Goal: Information Seeking & Learning: Learn about a topic

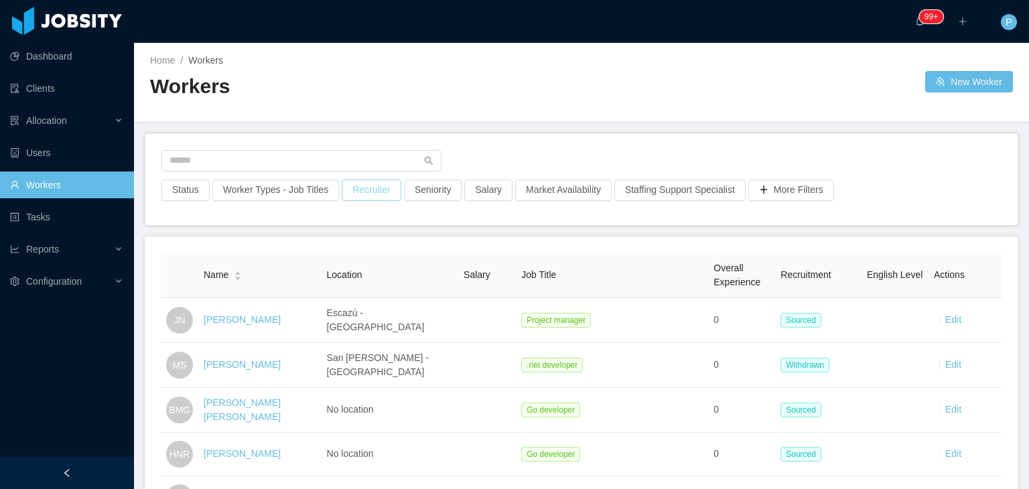
click at [357, 196] on button "Recruiter" at bounding box center [372, 190] width 60 height 21
click at [351, 245] on div at bounding box center [363, 250] width 189 height 20
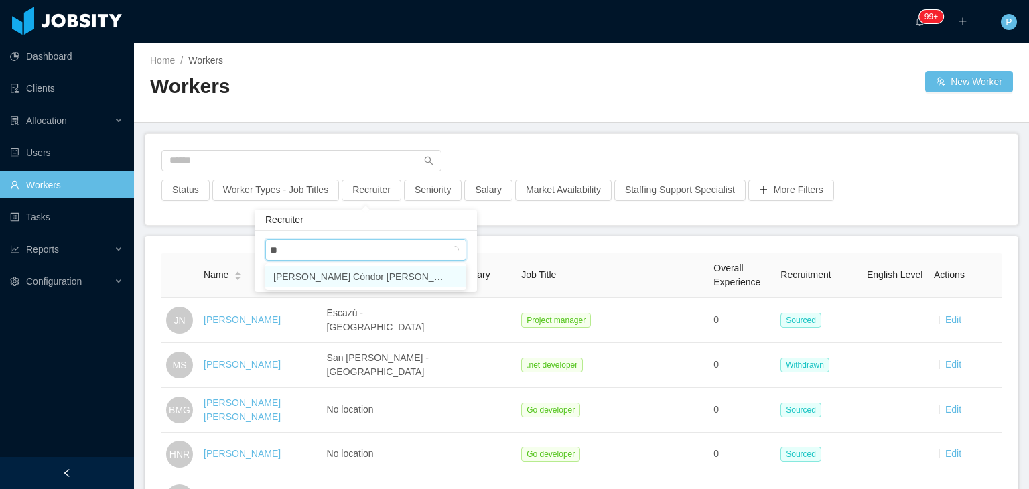
type input "***"
click at [376, 277] on li "[PERSON_NAME]" at bounding box center [365, 276] width 201 height 21
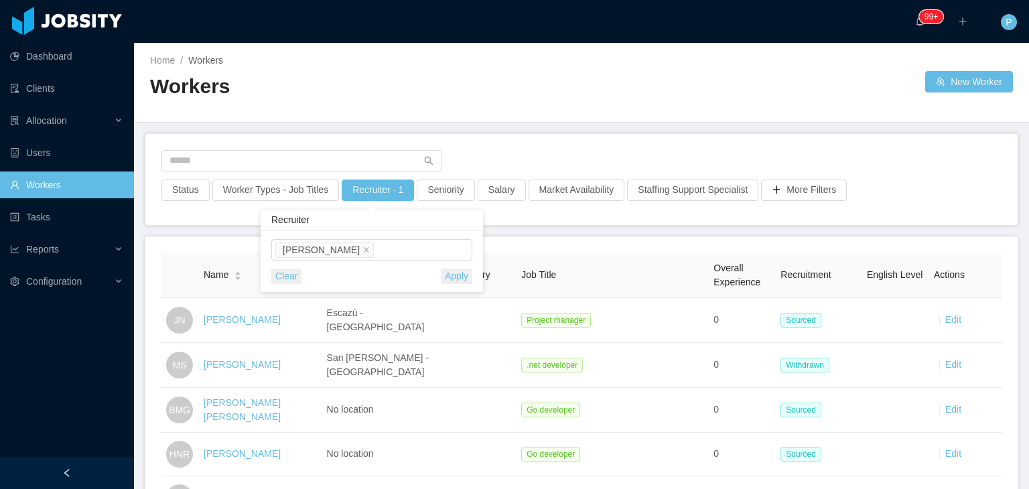
click at [450, 271] on button "Apply" at bounding box center [456, 276] width 31 height 15
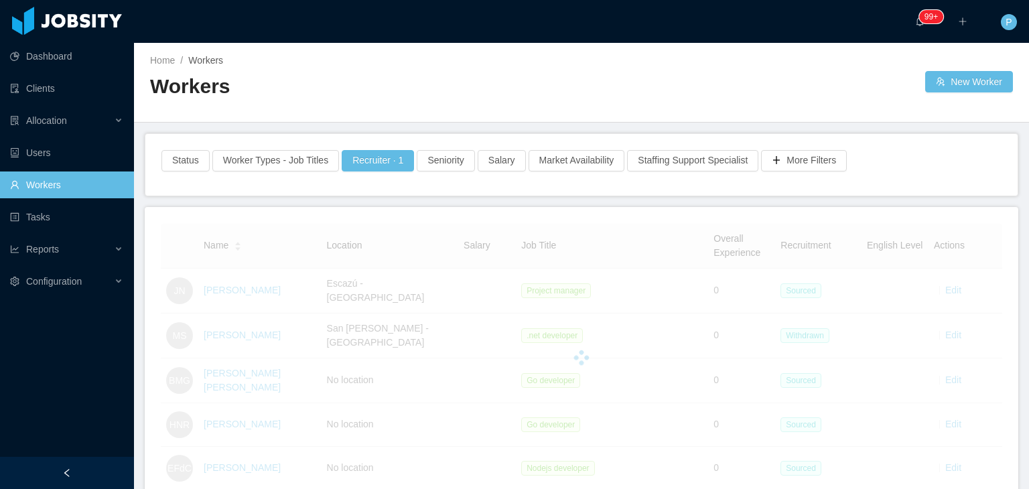
click at [599, 68] on div "Home / Workers / Workers New Worker" at bounding box center [581, 83] width 895 height 80
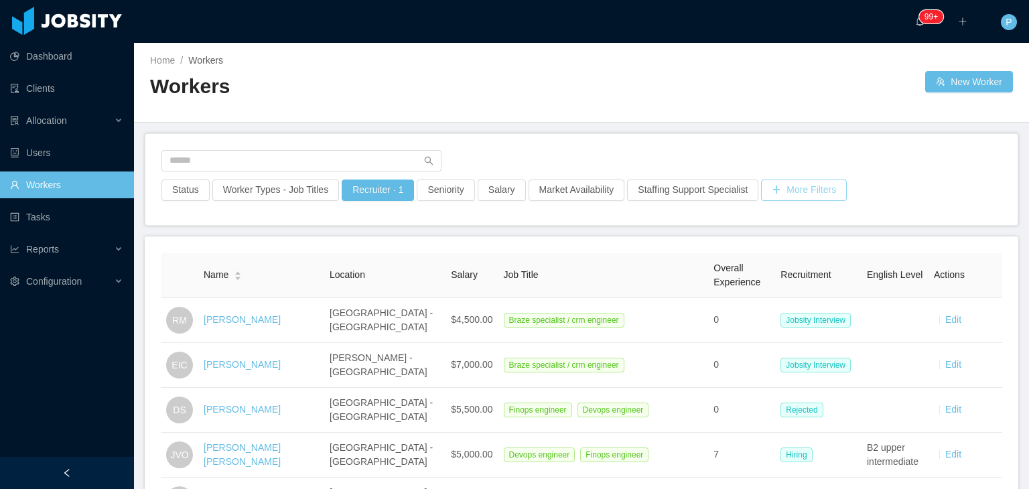
click at [782, 193] on button "More Filters" at bounding box center [804, 190] width 86 height 21
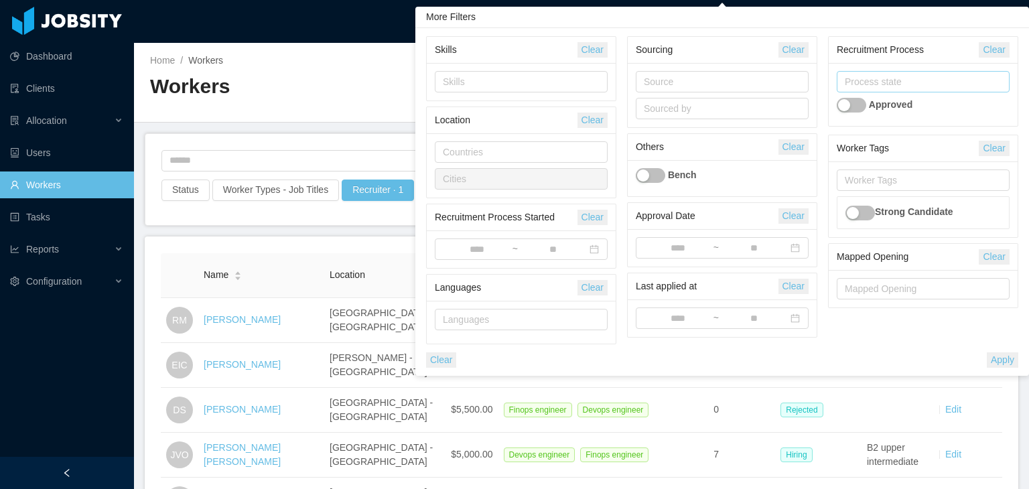
click at [855, 85] on div "Process state" at bounding box center [920, 81] width 151 height 13
type input "****"
click at [903, 108] on li "Withdrawn" at bounding box center [922, 107] width 173 height 21
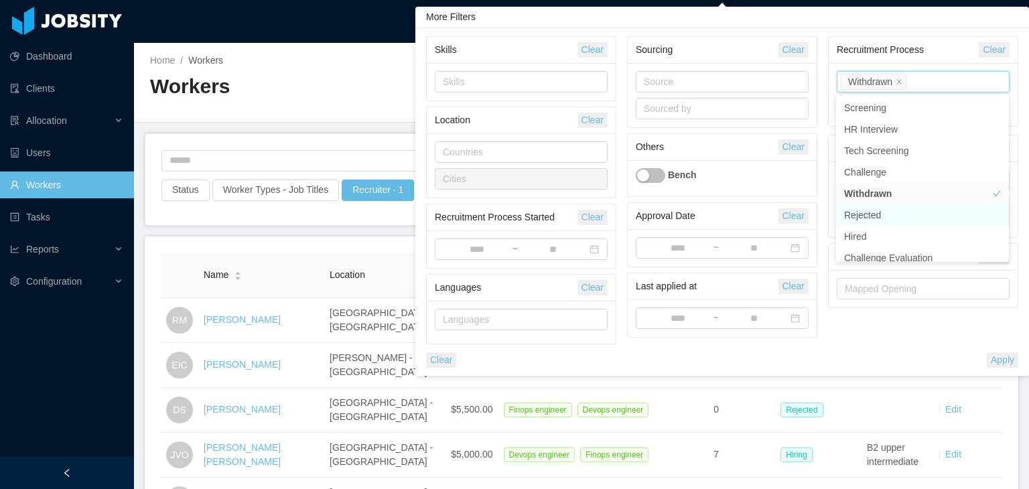
scroll to position [7, 0]
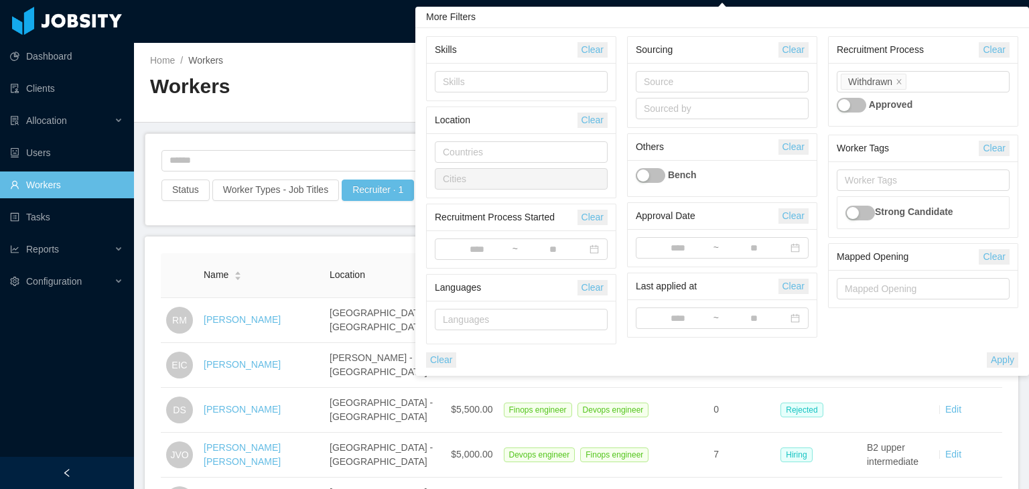
click at [999, 354] on button "Apply" at bounding box center [1002, 359] width 31 height 15
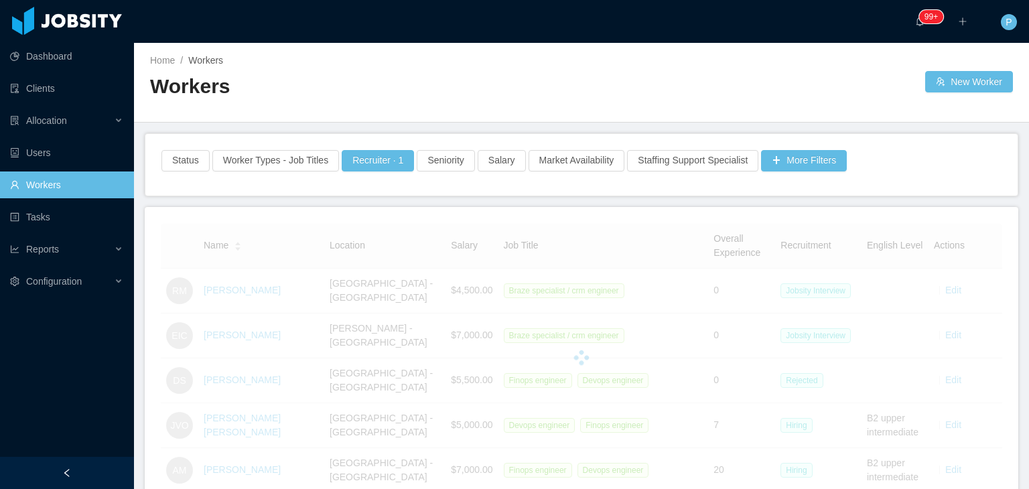
click at [785, 50] on div "Home / Workers / Workers New Worker" at bounding box center [581, 83] width 895 height 80
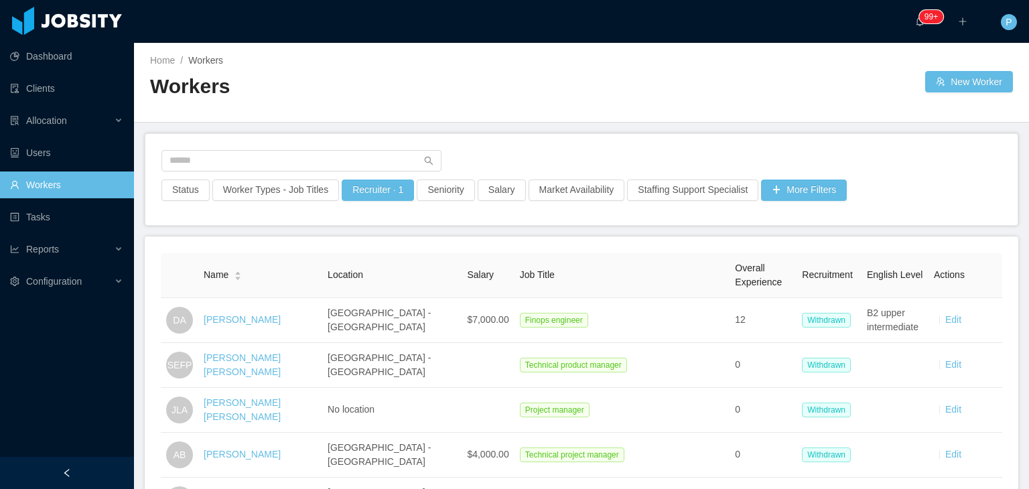
click at [366, 200] on div "Recruiter · 1" at bounding box center [377, 194] width 75 height 29
click at [372, 197] on button "Recruiter · 1" at bounding box center [378, 190] width 72 height 21
click at [376, 247] on input at bounding box center [379, 251] width 7 height 16
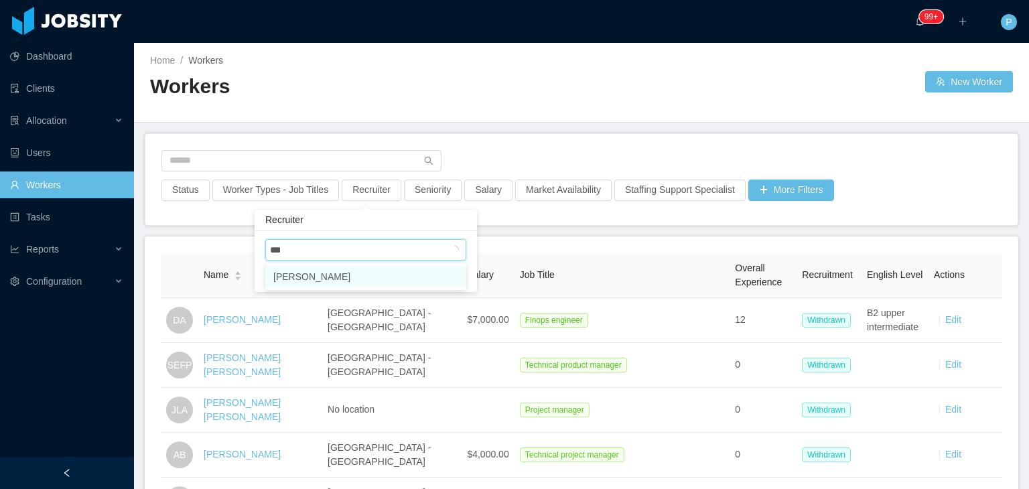
type input "****"
click at [395, 279] on li "Sabino Contreras" at bounding box center [365, 276] width 201 height 21
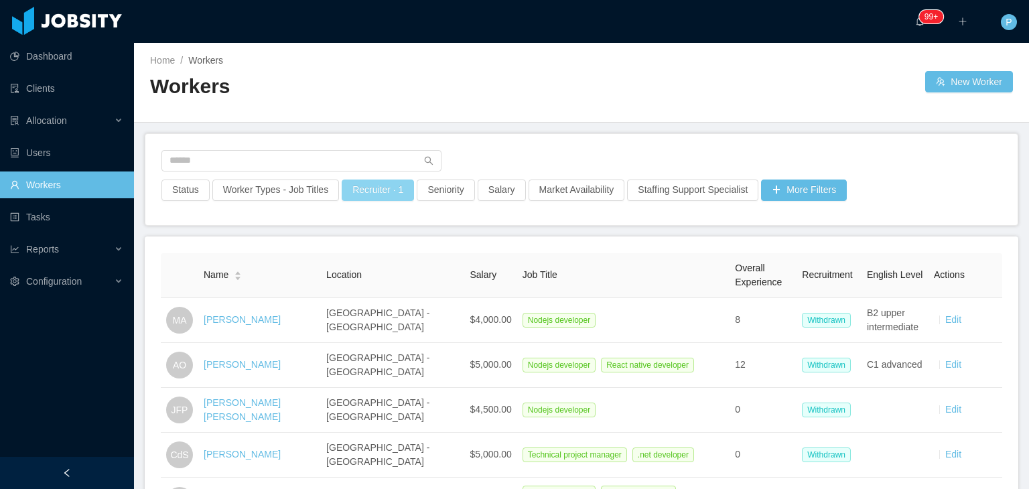
click at [362, 186] on button "Recruiter · 1" at bounding box center [378, 190] width 72 height 21
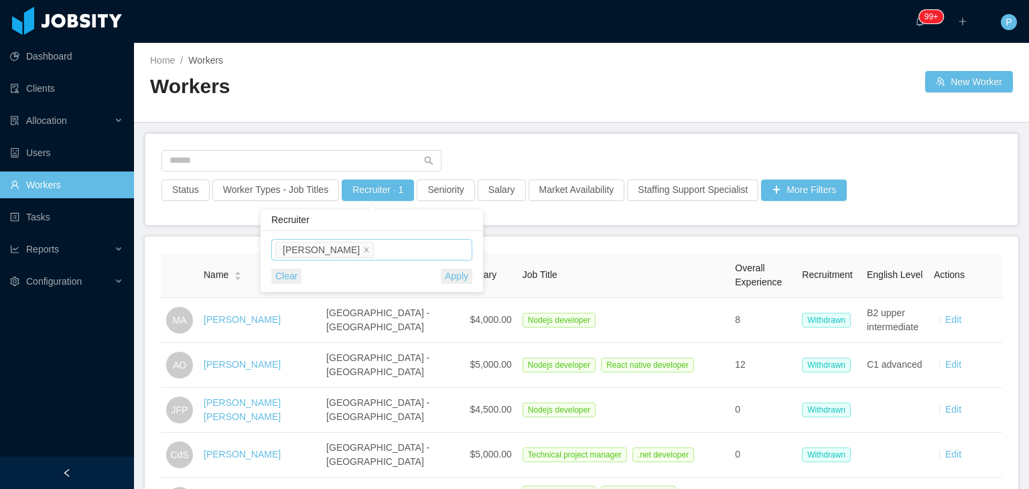
click at [379, 251] on div "Sabino Contreras" at bounding box center [369, 250] width 189 height 20
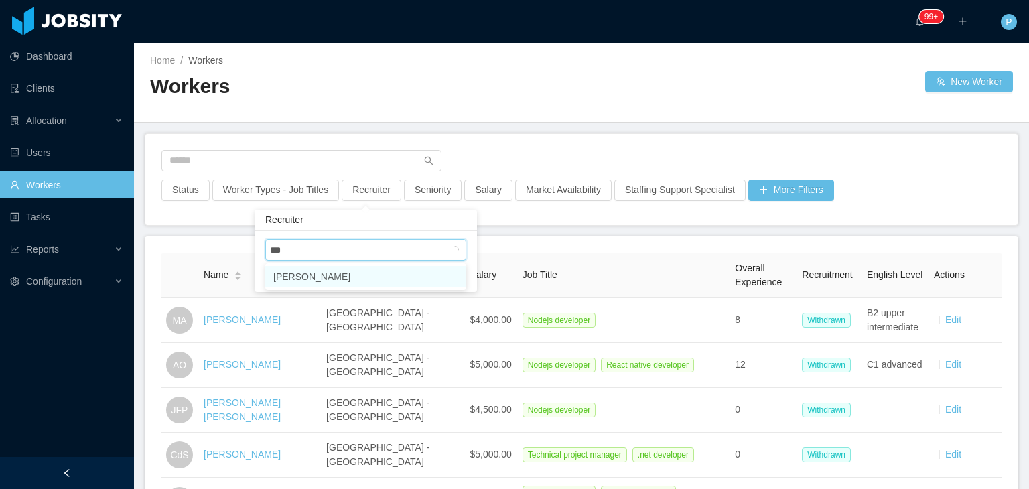
type input "****"
click at [409, 276] on li "Martin Roldan" at bounding box center [365, 276] width 201 height 21
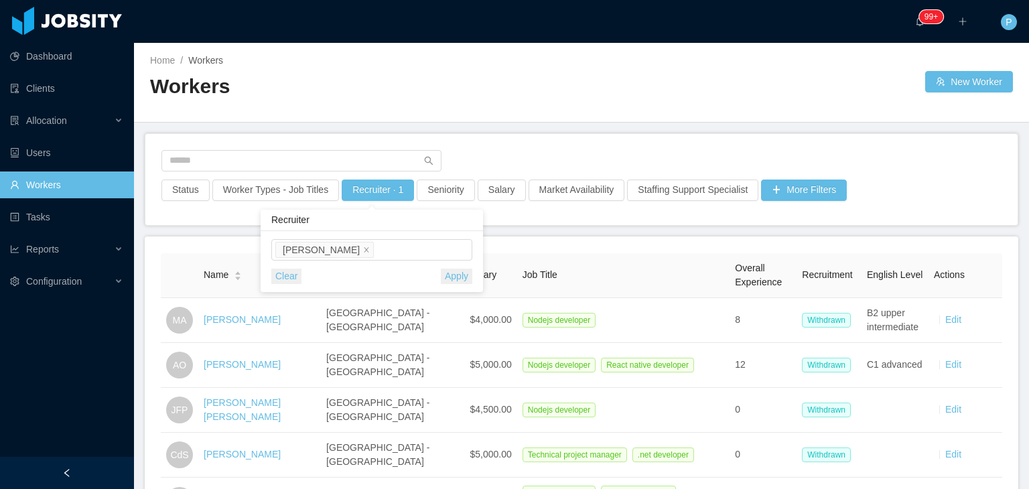
click at [475, 262] on div "Martin Roldan Clear Apply" at bounding box center [372, 261] width 222 height 61
click at [464, 271] on button "Apply" at bounding box center [456, 276] width 31 height 15
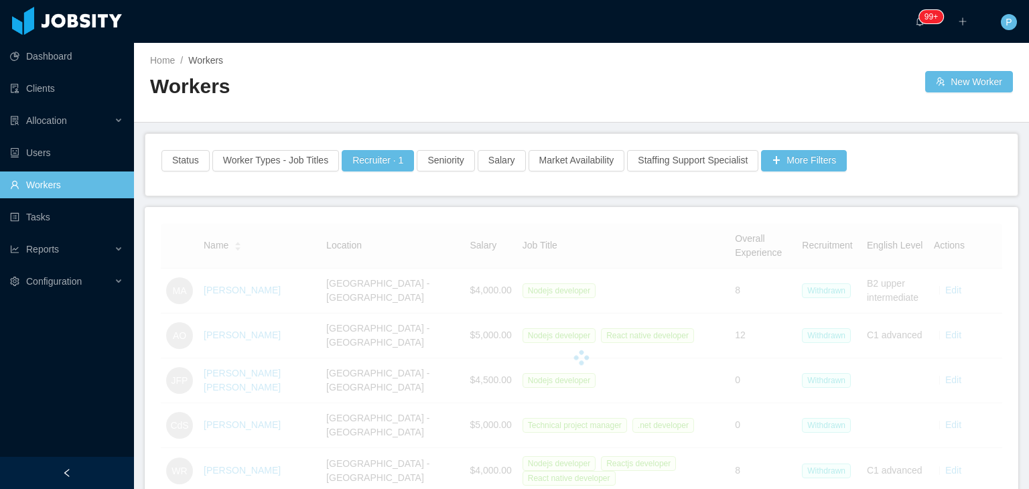
click at [576, 126] on main "Home / Workers / Workers New Worker Status Worker Types - Job Titles Recruiter …" at bounding box center [581, 266] width 895 height 446
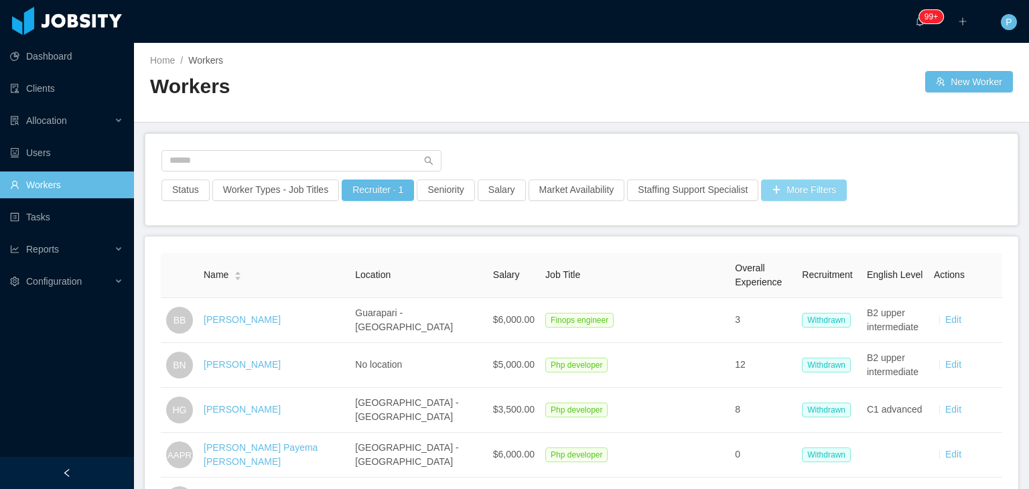
click at [768, 188] on button "More Filters" at bounding box center [804, 190] width 86 height 21
click at [293, 105] on div "Workers" at bounding box center [365, 92] width 431 height 38
click at [359, 197] on button "Recruiter · 1" at bounding box center [378, 190] width 72 height 21
click at [371, 241] on div "Martin Roldan" at bounding box center [369, 250] width 189 height 20
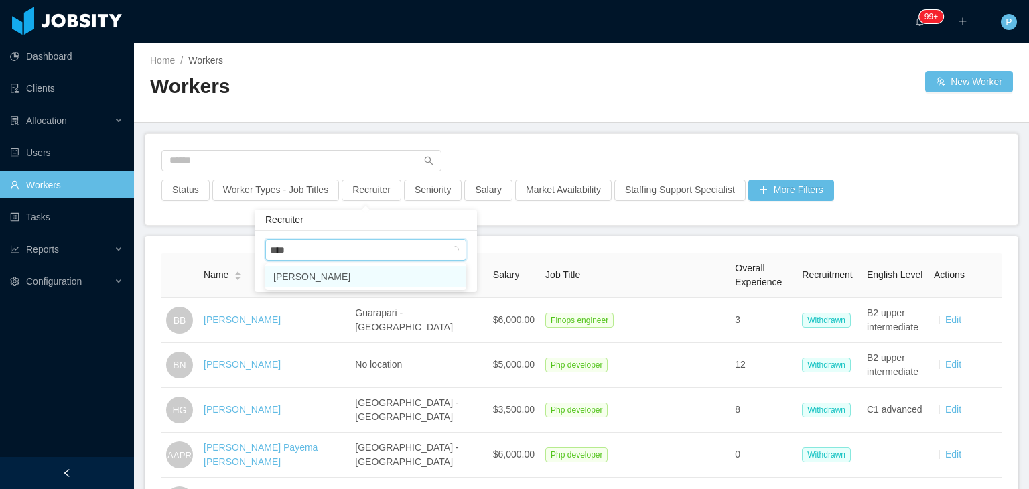
type input "*****"
click at [385, 277] on li "Miguel Rodrigues" at bounding box center [365, 276] width 201 height 21
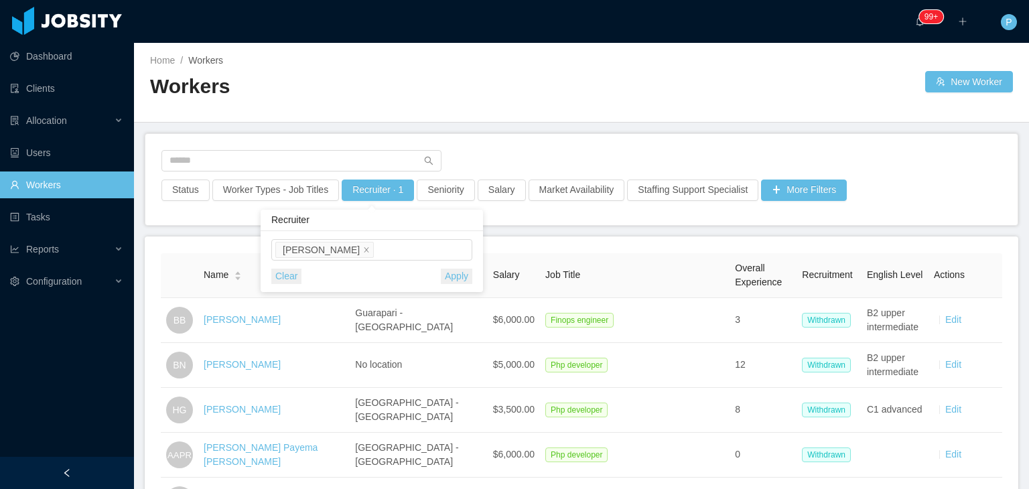
click at [468, 279] on button "Apply" at bounding box center [456, 276] width 31 height 15
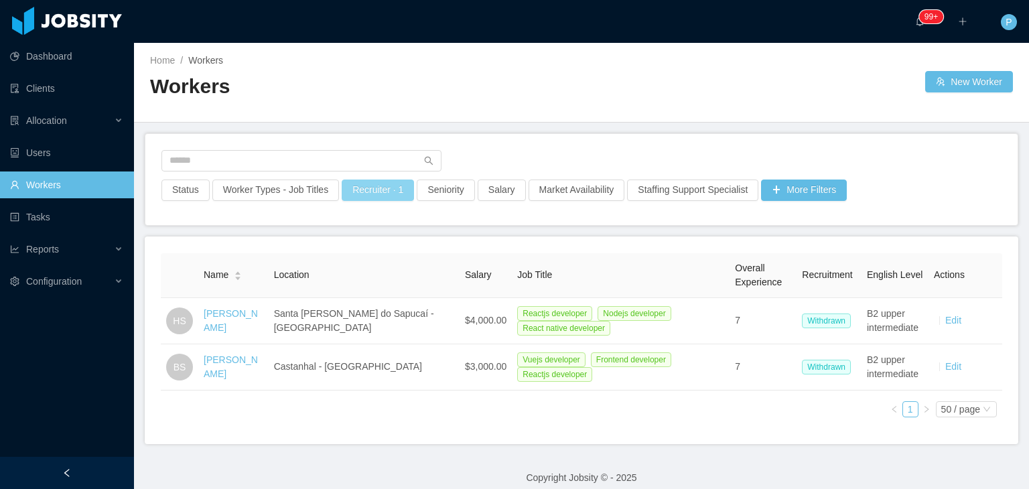
click at [382, 186] on button "Recruiter · 1" at bounding box center [378, 190] width 72 height 21
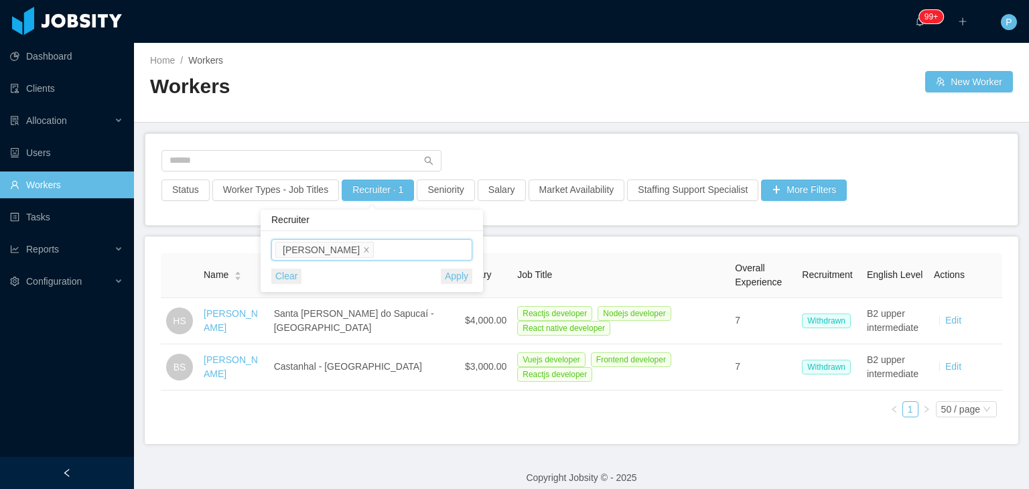
click at [376, 251] on input at bounding box center [379, 251] width 7 height 16
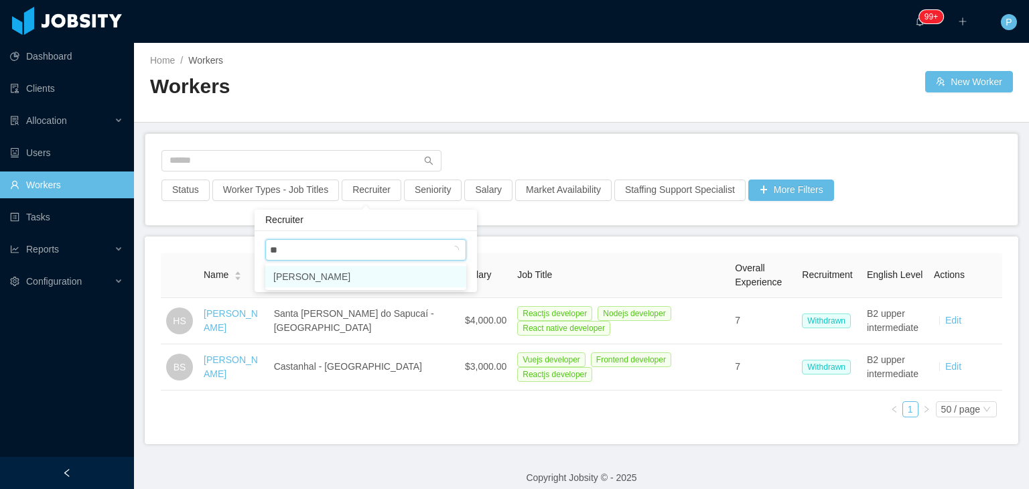
type input "***"
click at [385, 279] on li "[PERSON_NAME]" at bounding box center [365, 276] width 201 height 21
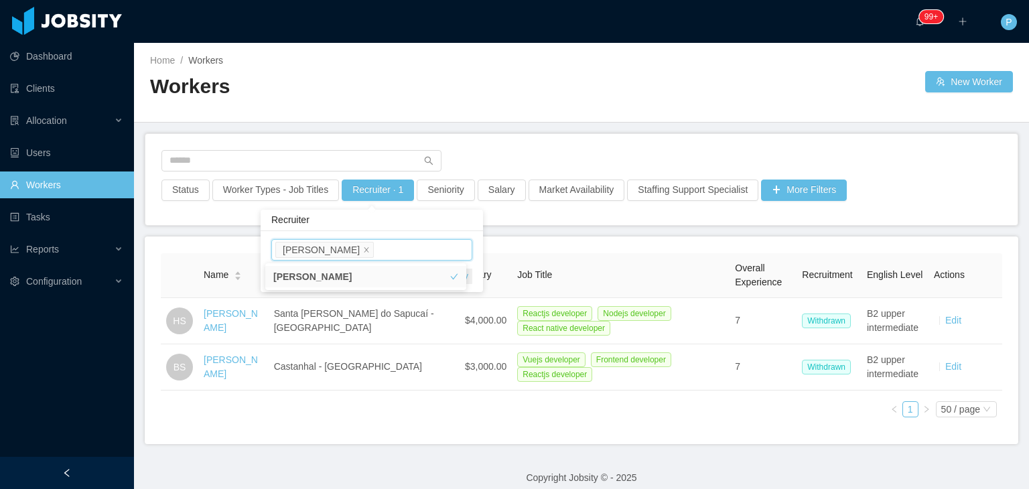
click at [470, 277] on button "Apply" at bounding box center [456, 276] width 31 height 15
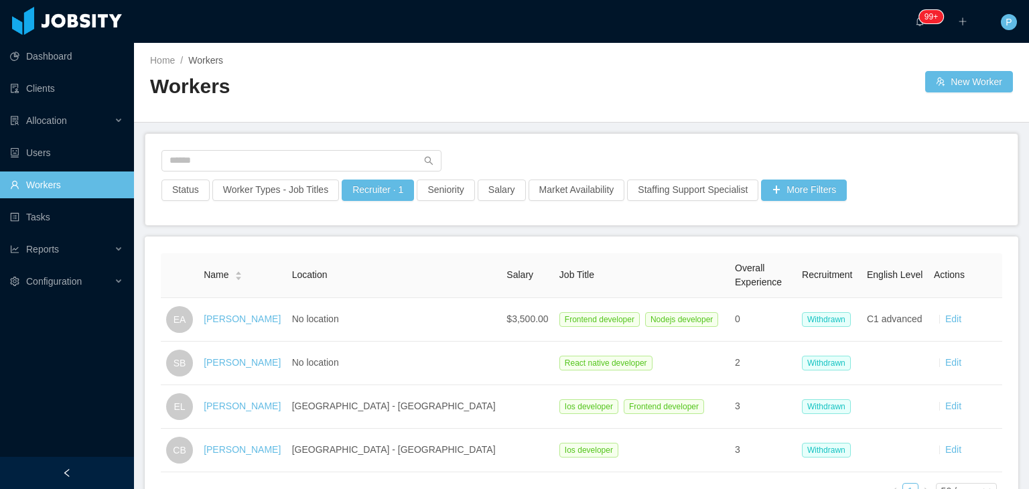
scroll to position [103, 0]
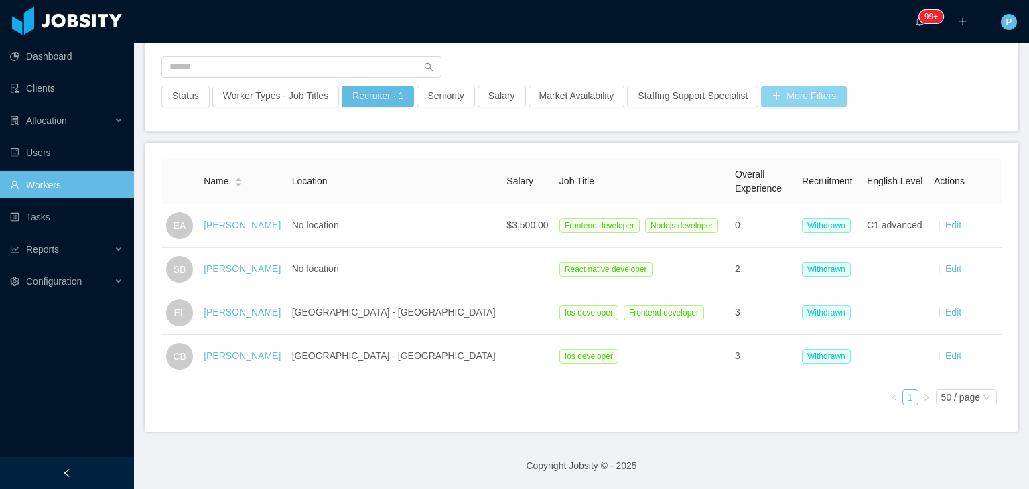
click at [784, 86] on button "More Filters" at bounding box center [804, 96] width 86 height 21
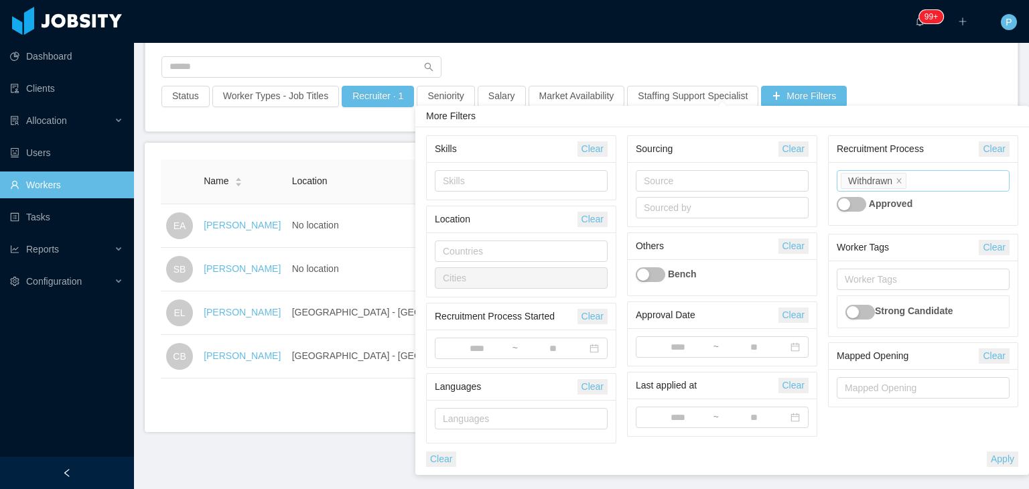
click at [918, 176] on div "Process state Withdrawn" at bounding box center [921, 181] width 161 height 20
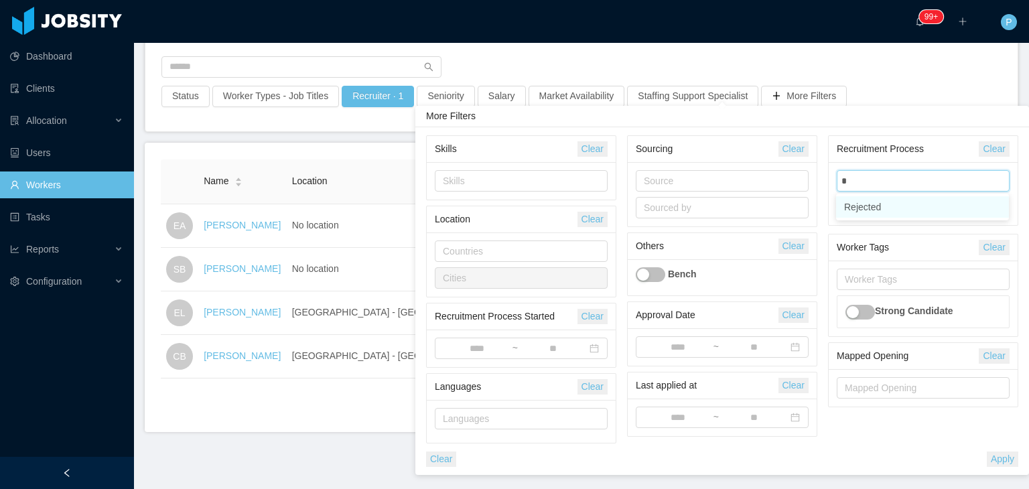
type input "**"
click at [931, 204] on li "Rejected" at bounding box center [922, 206] width 173 height 21
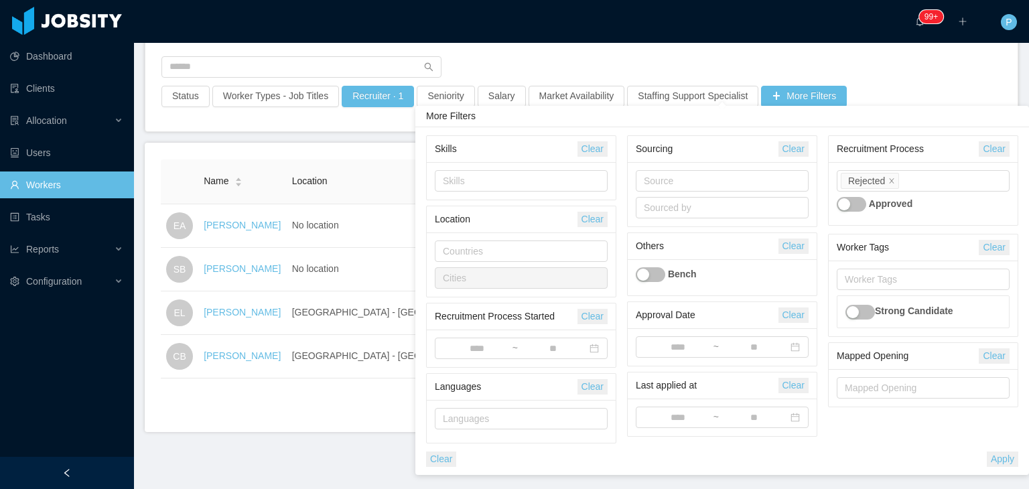
click at [1006, 459] on button "Apply" at bounding box center [1002, 459] width 31 height 15
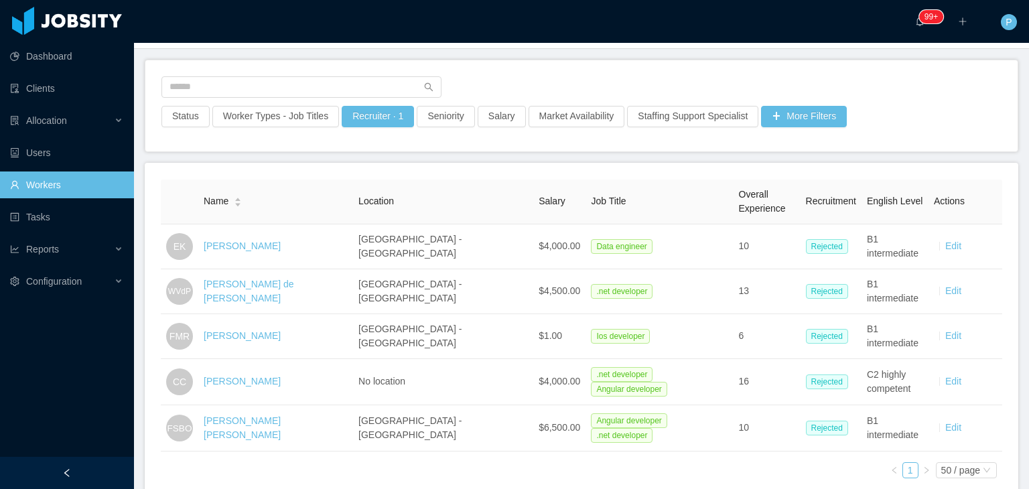
scroll to position [103, 0]
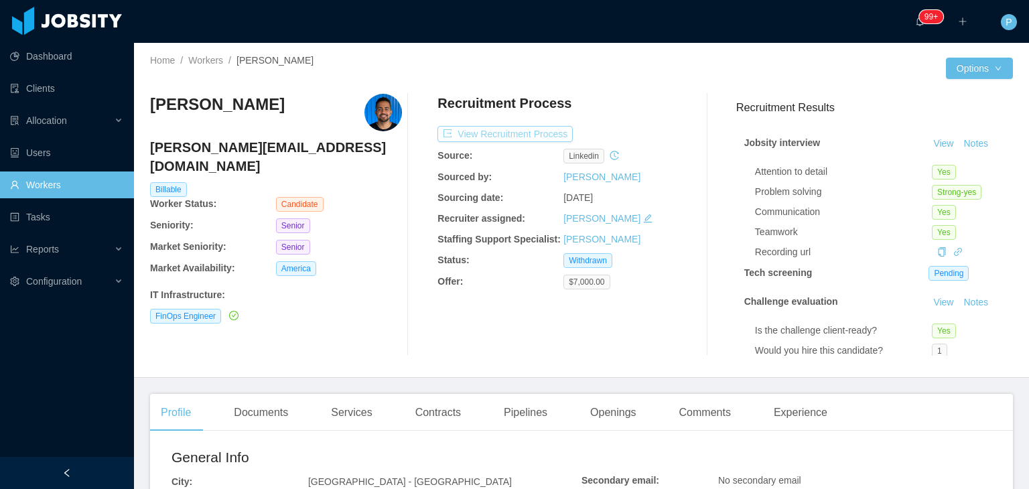
click at [546, 133] on button "View Recruitment Process" at bounding box center [504, 134] width 135 height 16
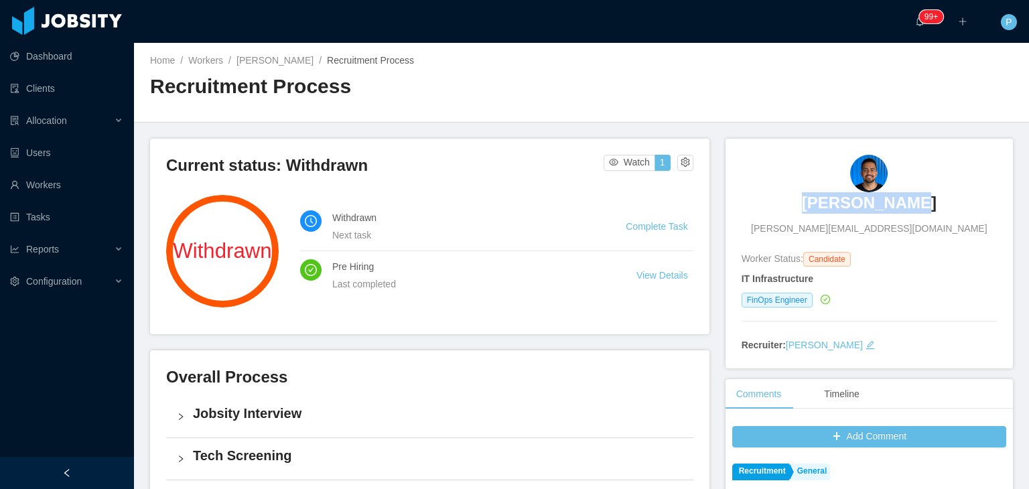
drag, startPoint x: 916, startPoint y: 200, endPoint x: 809, endPoint y: 194, distance: 108.0
click at [809, 194] on div "[PERSON_NAME] [PERSON_NAME][EMAIL_ADDRESS][DOMAIN_NAME]" at bounding box center [869, 195] width 255 height 81
copy h3 "[PERSON_NAME]"
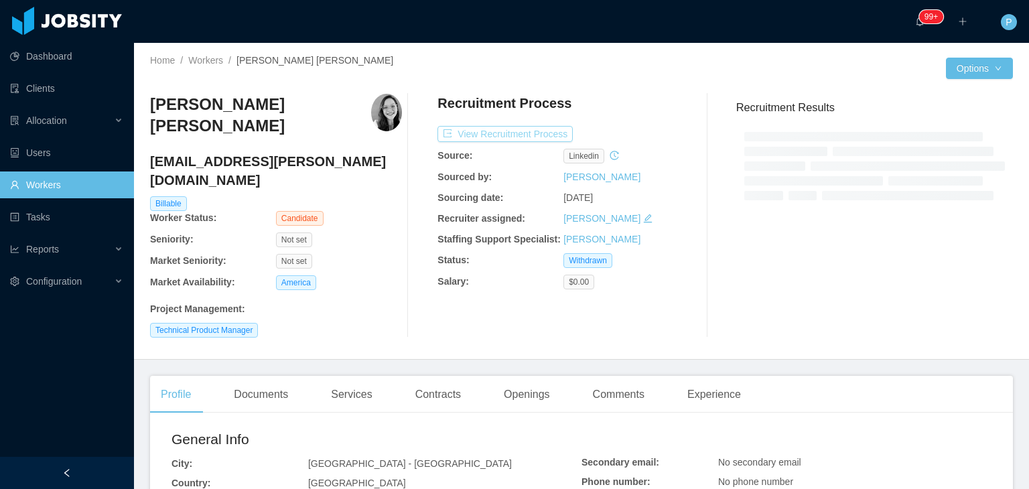
click at [529, 132] on button "View Recruitment Process" at bounding box center [504, 134] width 135 height 16
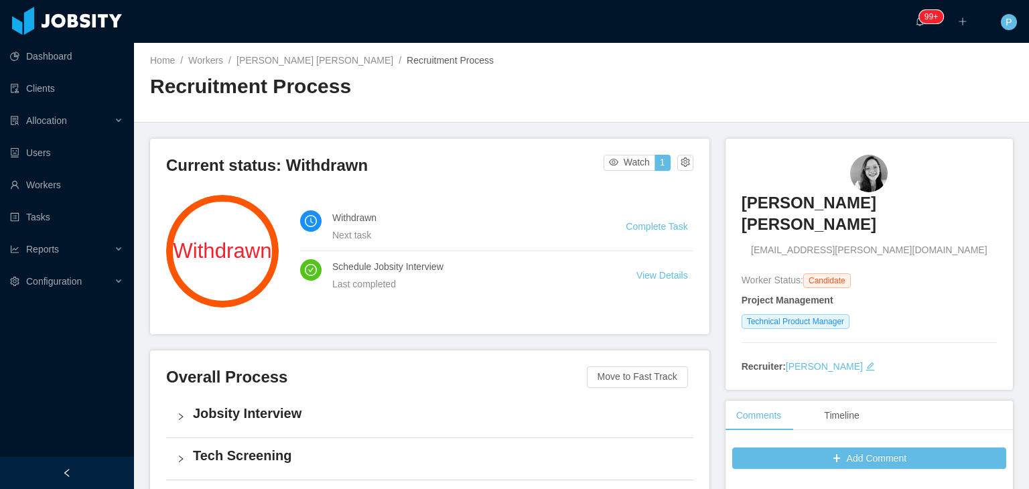
drag, startPoint x: 962, startPoint y: 196, endPoint x: 763, endPoint y: 203, distance: 199.1
click at [763, 203] on div "Sheila Escarlet Flores Pardo sheishei.flores@gmail.com" at bounding box center [869, 206] width 255 height 103
copy h3 "Sheila Escarlet Flores Pardo"
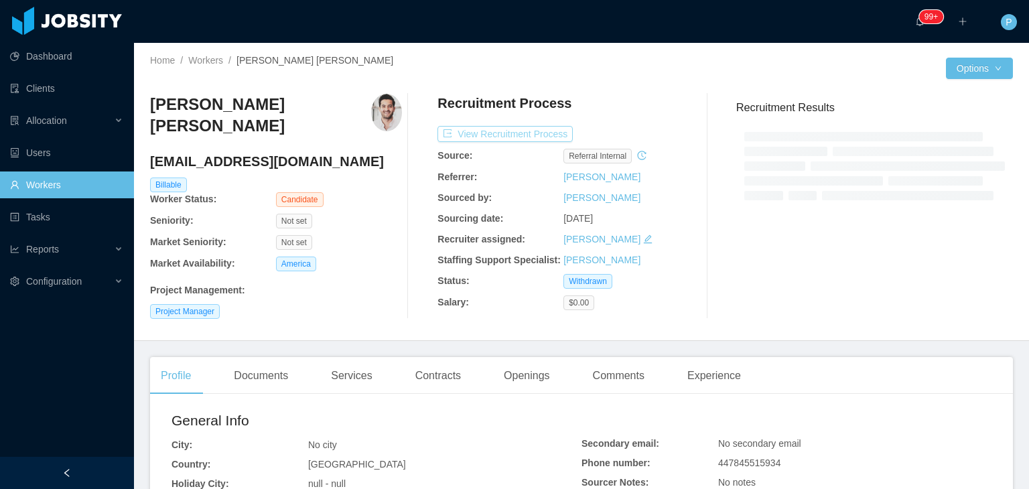
click at [529, 131] on button "View Recruitment Process" at bounding box center [504, 134] width 135 height 16
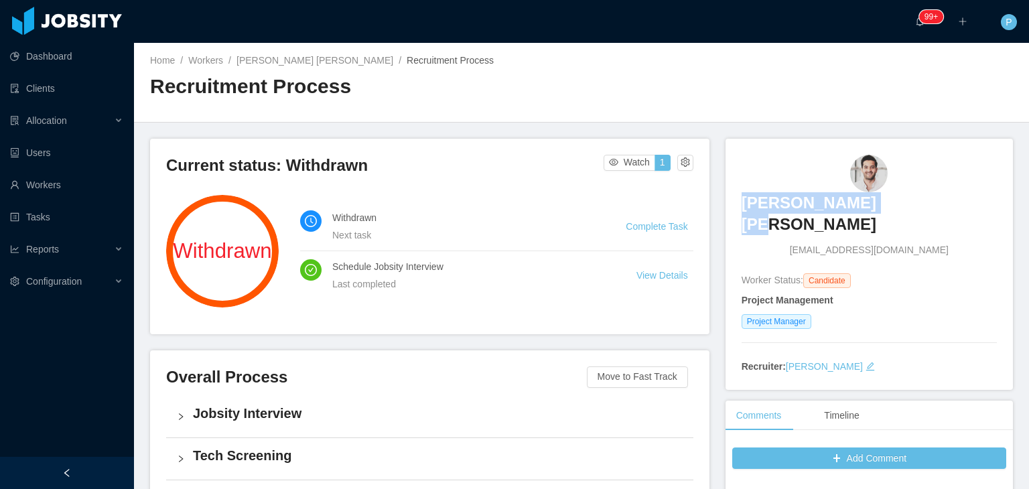
drag, startPoint x: 923, startPoint y: 215, endPoint x: 795, endPoint y: 208, distance: 128.1
click at [795, 208] on div "Jose Luis Alvarez Josealvag@gmail.com" at bounding box center [869, 206] width 255 height 103
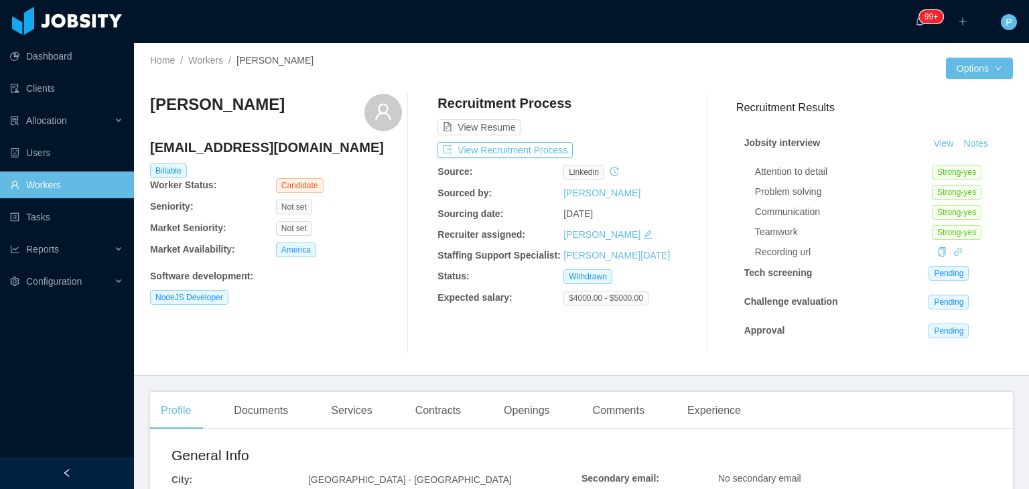
click at [604, 84] on div "Matheus Abreu matheus.la1999@gmail.com Billable Worker Status: Candidate Senior…" at bounding box center [581, 223] width 863 height 281
click at [541, 142] on button "View Recruitment Process" at bounding box center [504, 150] width 135 height 16
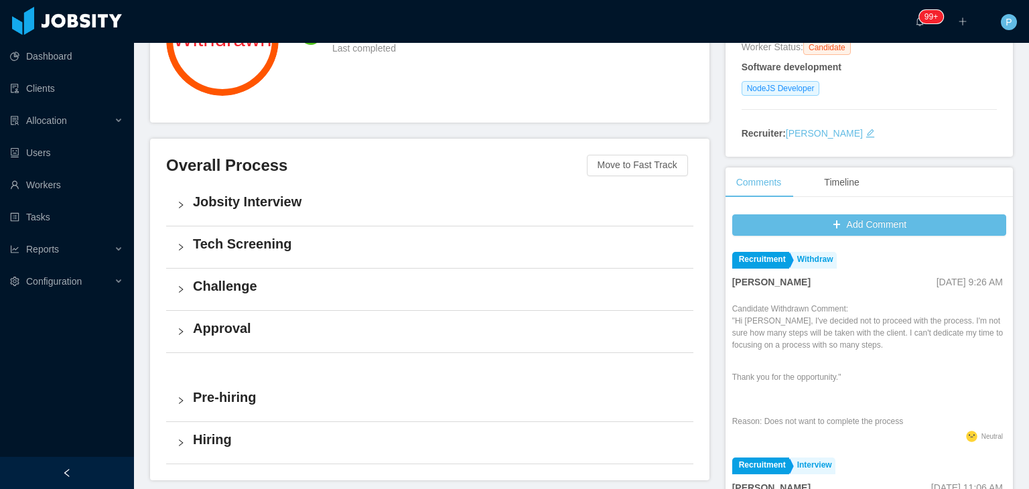
scroll to position [215, 0]
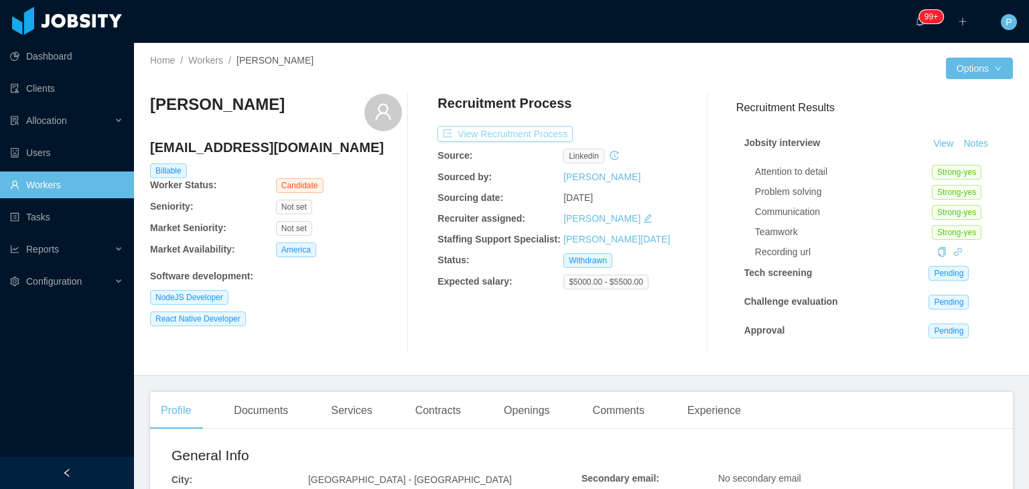
click at [541, 137] on button "View Recruitment Process" at bounding box center [504, 134] width 135 height 16
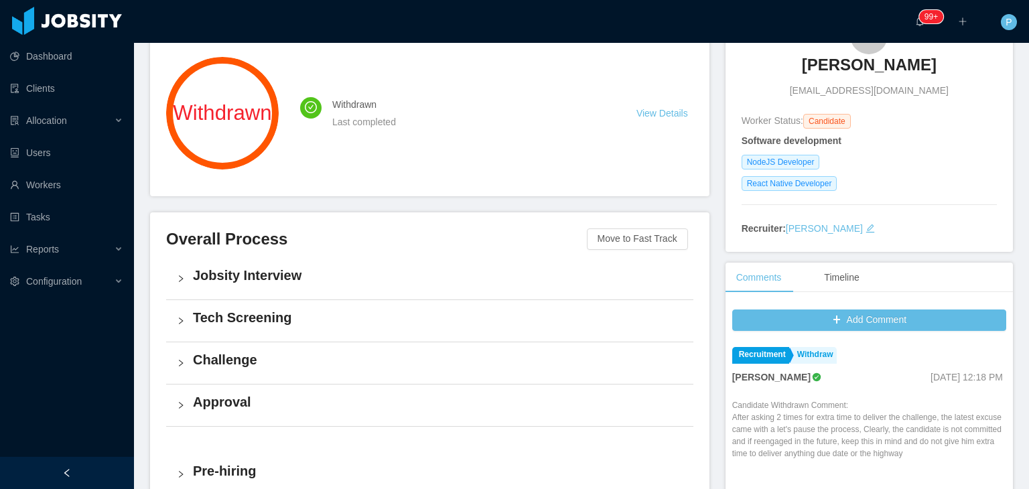
scroll to position [140, 0]
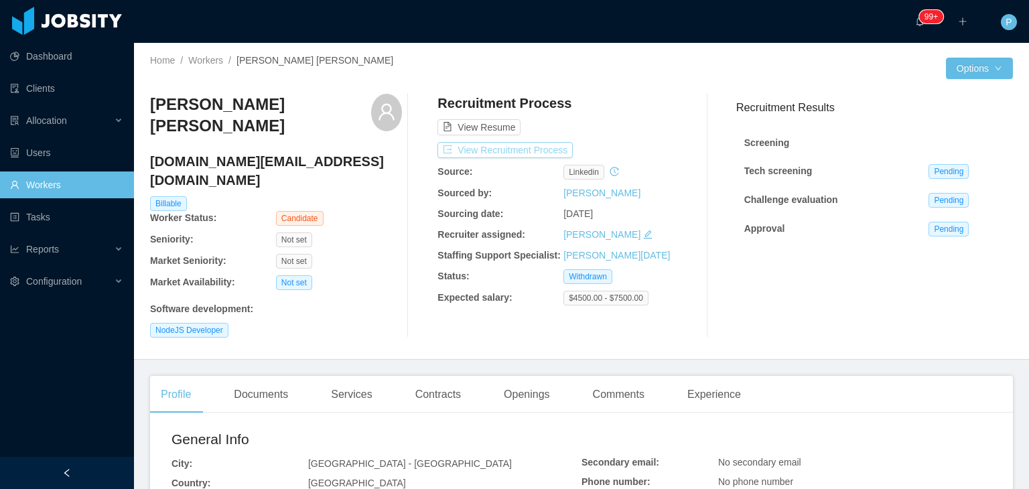
click at [531, 153] on button "View Recruitment Process" at bounding box center [504, 150] width 135 height 16
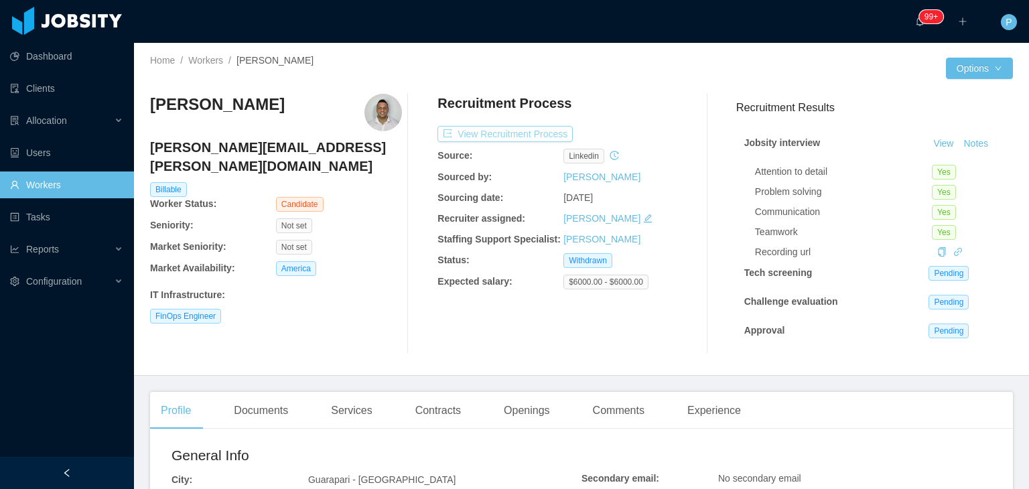
click at [549, 131] on button "View Recruitment Process" at bounding box center [504, 134] width 135 height 16
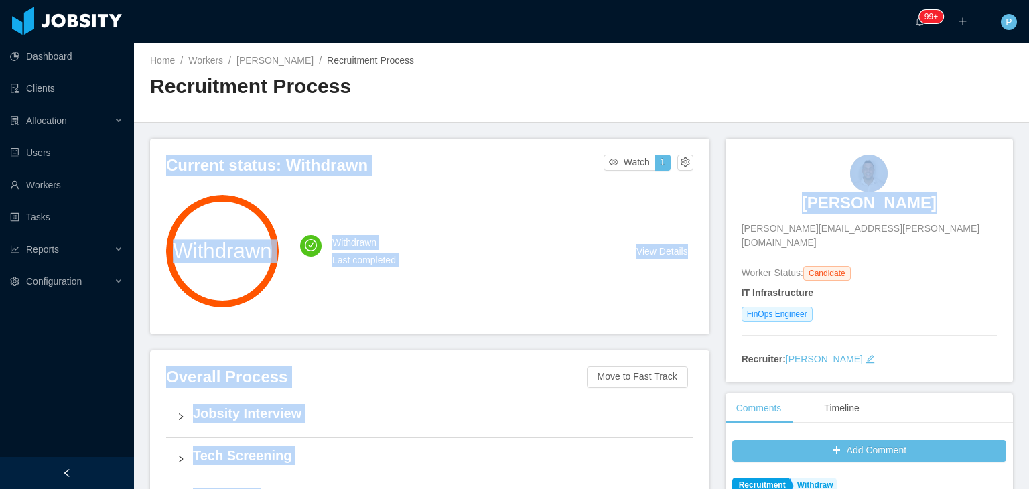
drag, startPoint x: 1016, startPoint y: 77, endPoint x: 1018, endPoint y: 127, distance: 49.6
click at [1018, 127] on section "··· 99+ ··· ··· P ··· Home / Workers / [PERSON_NAME] / Recruitment Process / Re…" at bounding box center [581, 244] width 895 height 489
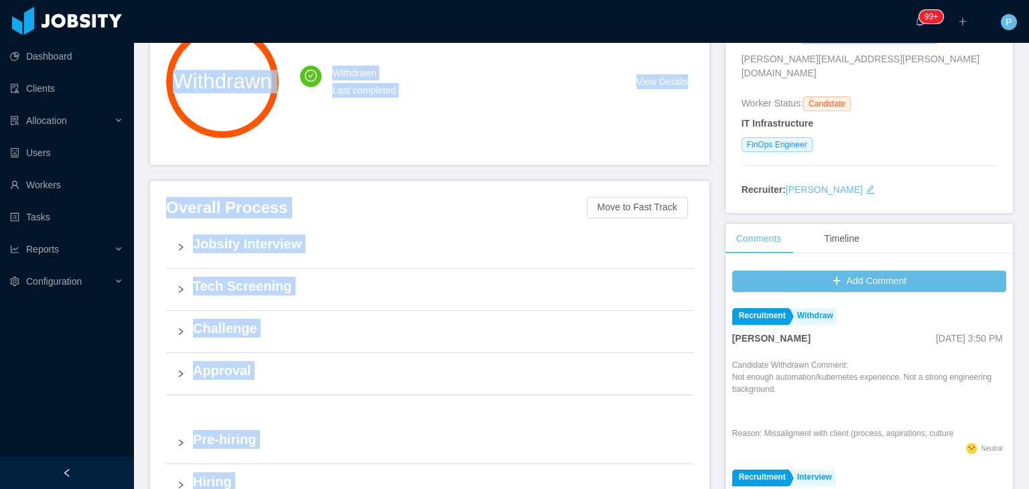
scroll to position [171, 0]
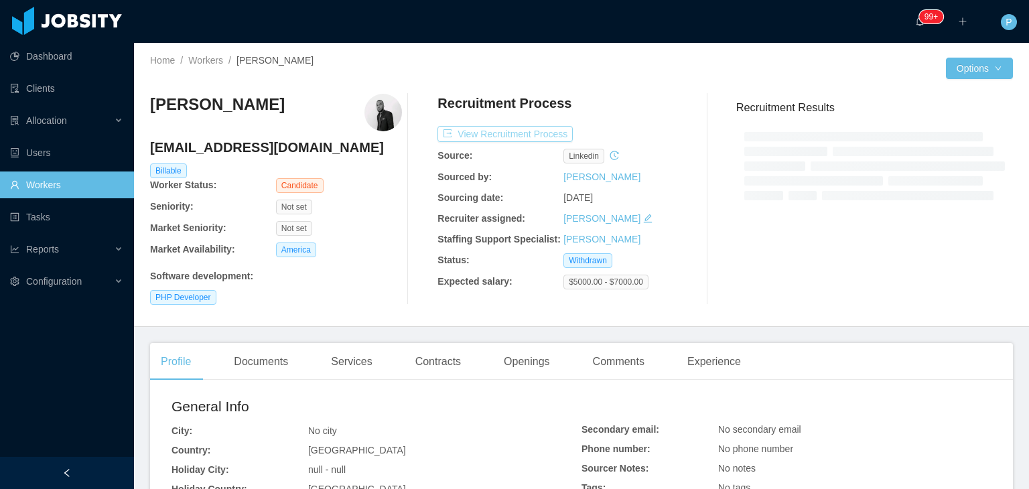
click at [531, 135] on button "View Recruitment Process" at bounding box center [504, 134] width 135 height 16
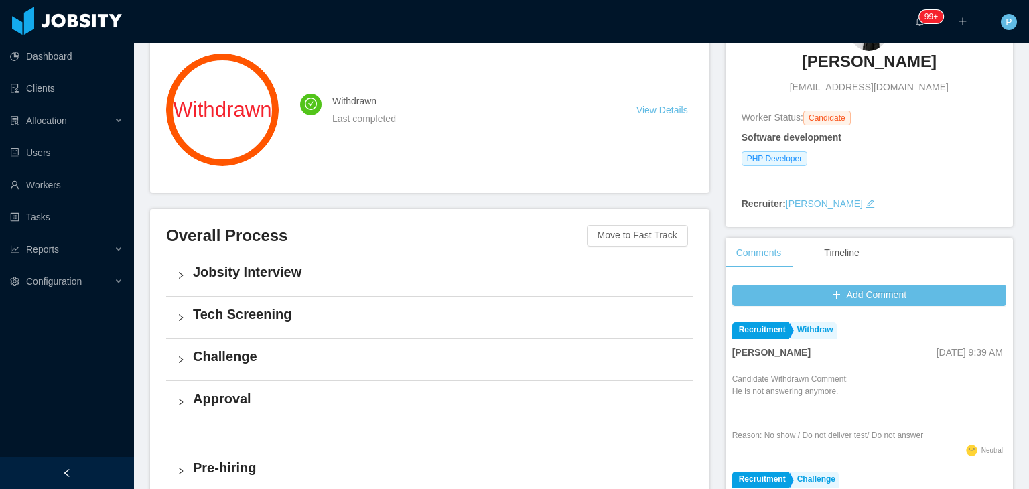
scroll to position [142, 0]
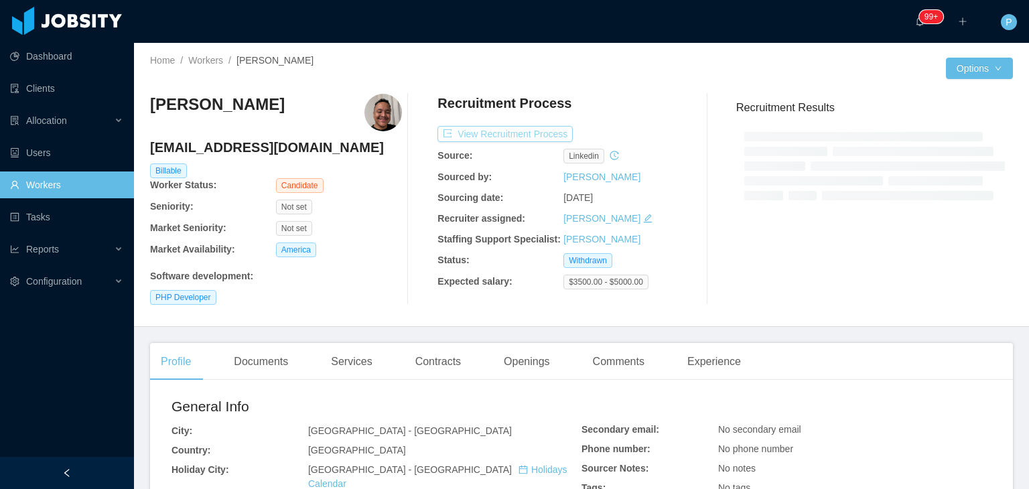
click at [544, 137] on button "View Recruitment Process" at bounding box center [504, 134] width 135 height 16
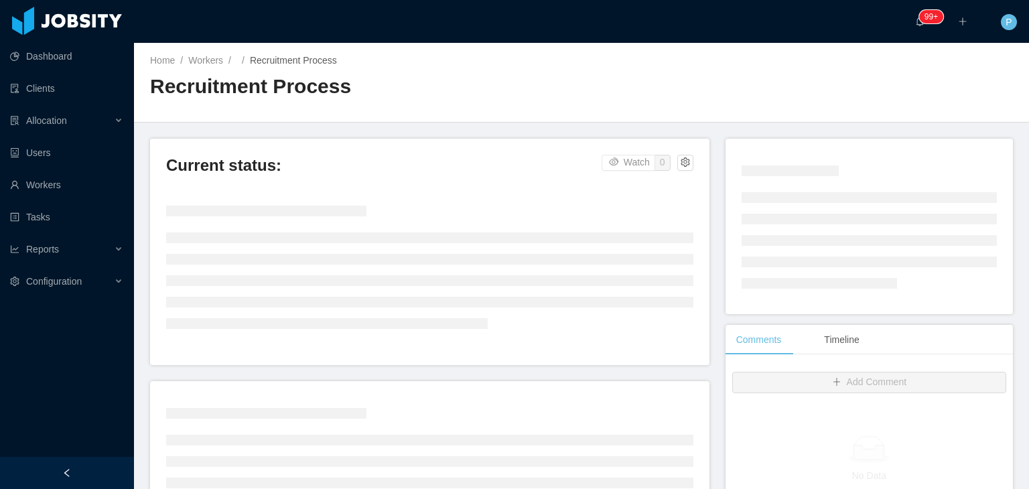
click at [654, 73] on div "Home / Workers / / Recruitment Process / Recruitment Process" at bounding box center [581, 83] width 895 height 80
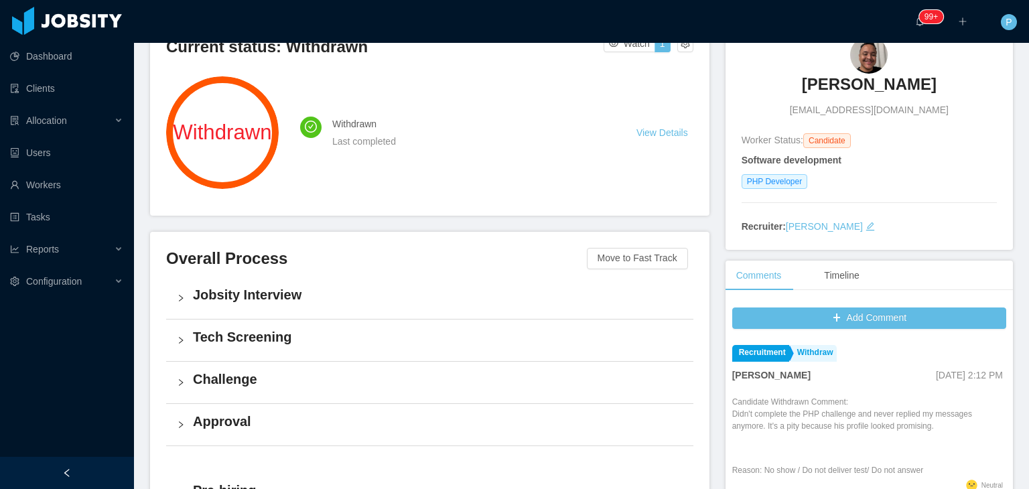
scroll to position [126, 0]
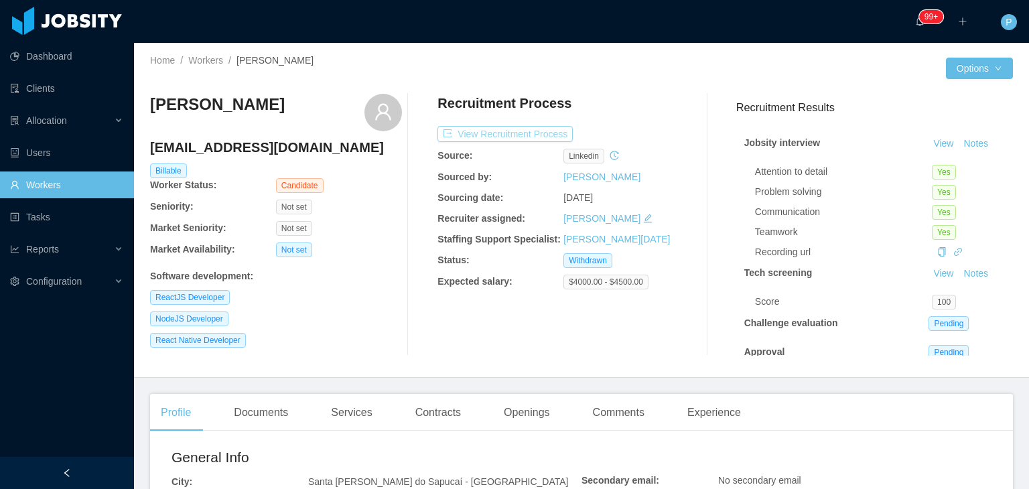
click at [539, 131] on button "View Recruitment Process" at bounding box center [504, 134] width 135 height 16
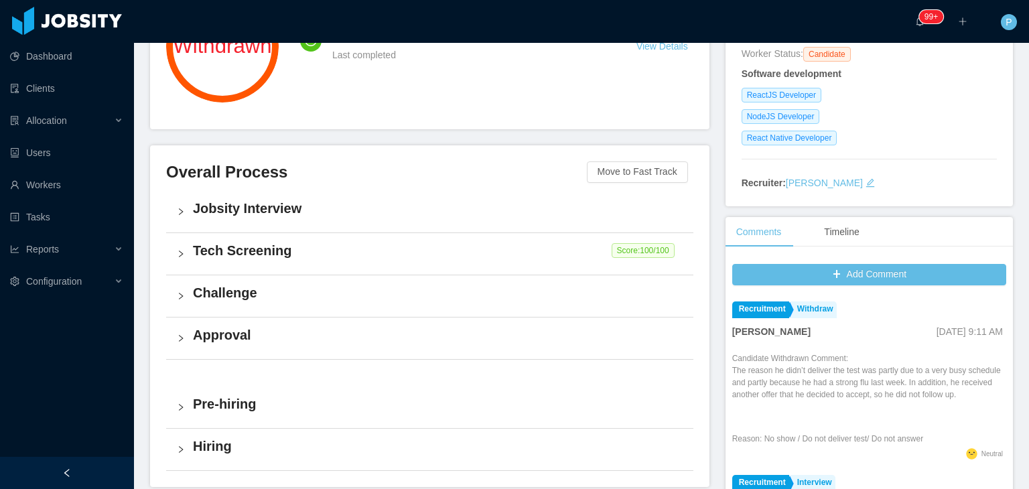
scroll to position [270, 0]
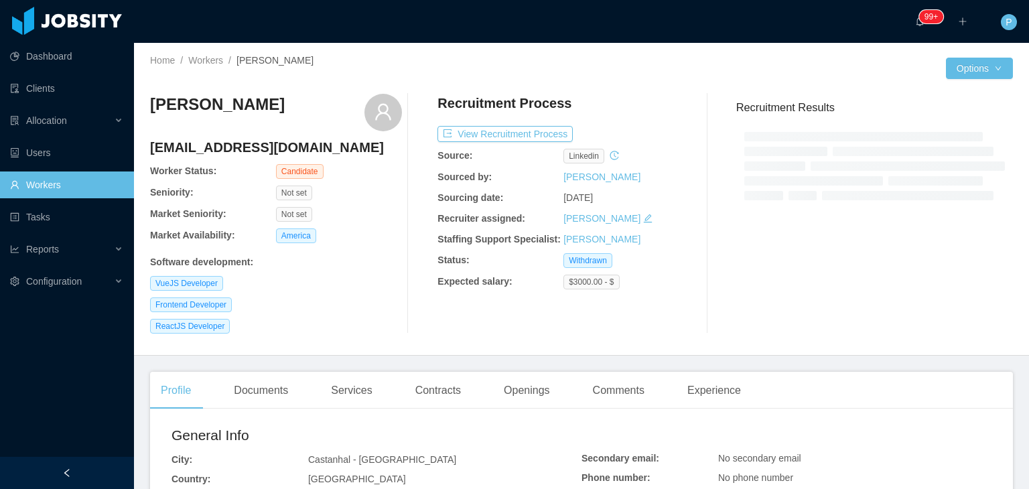
click at [533, 123] on div "Recruitment Process View Recruitment Process Source: linkedin Sourced by: Migue…" at bounding box center [563, 214] width 252 height 240
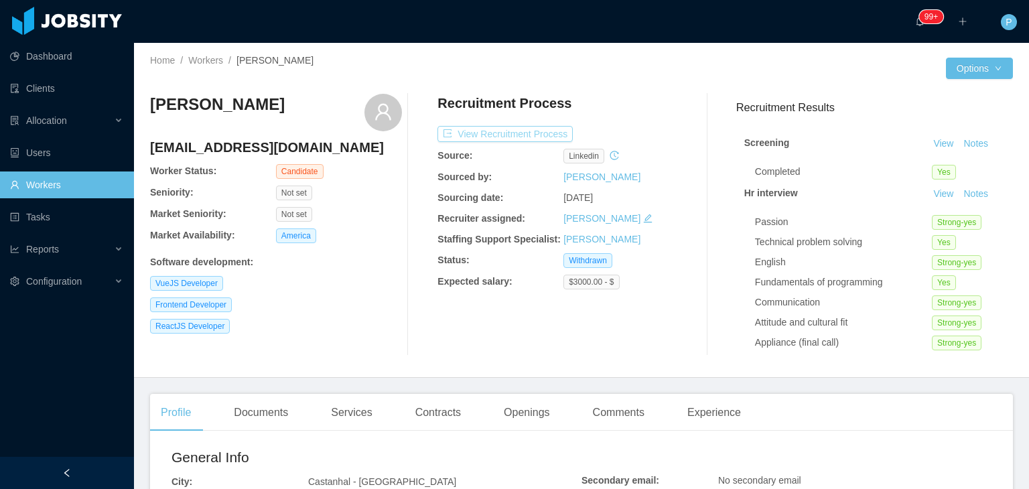
click at [549, 137] on button "View Recruitment Process" at bounding box center [504, 134] width 135 height 16
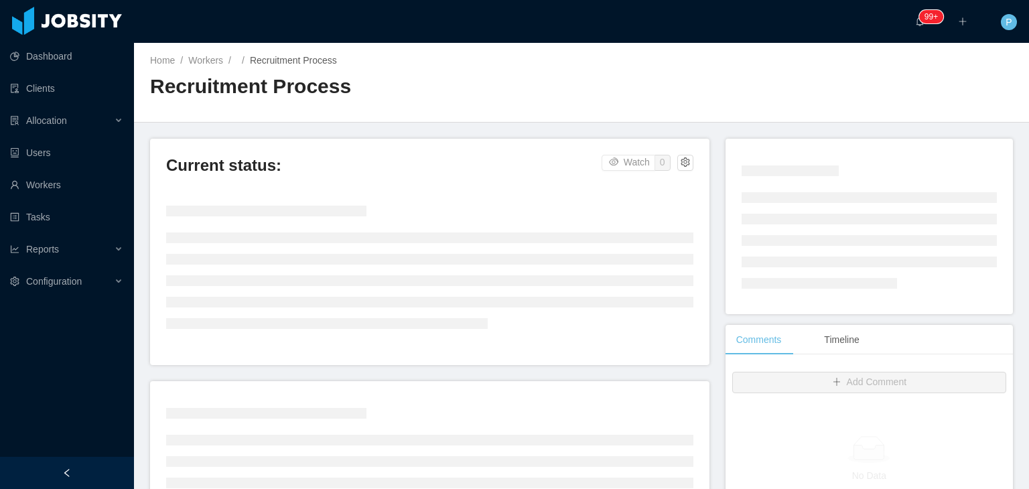
click at [665, 94] on div "Home / Workers / / Recruitment Process / Recruitment Process" at bounding box center [581, 83] width 895 height 80
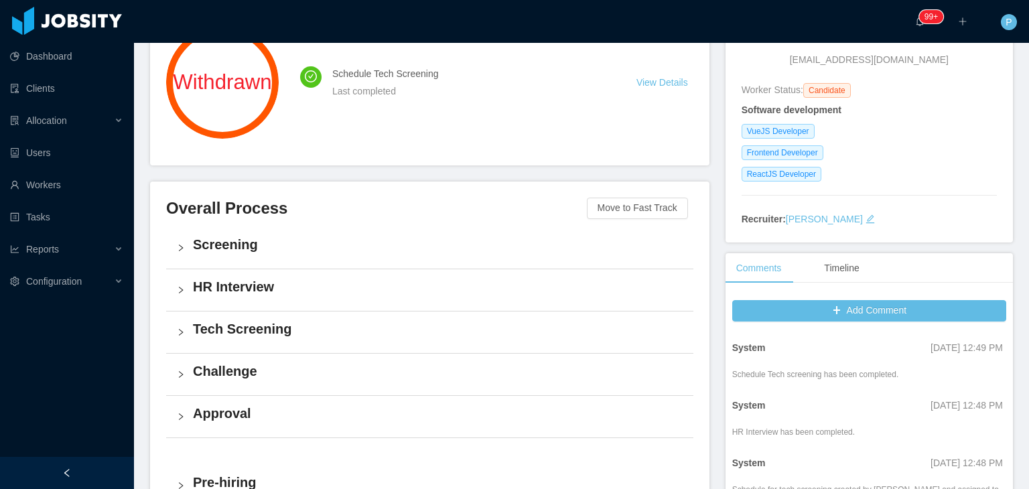
scroll to position [228, 0]
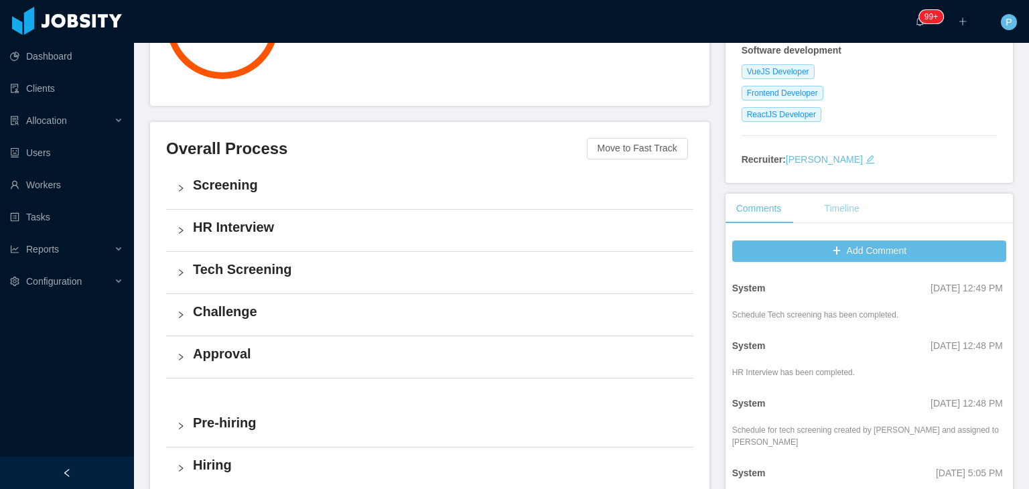
click at [841, 207] on div "Timeline" at bounding box center [841, 209] width 56 height 30
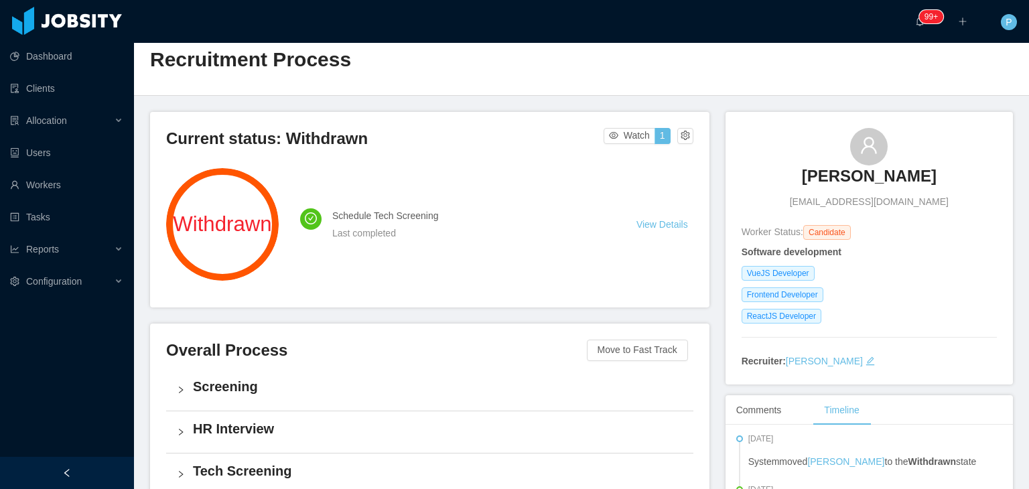
scroll to position [0, 0]
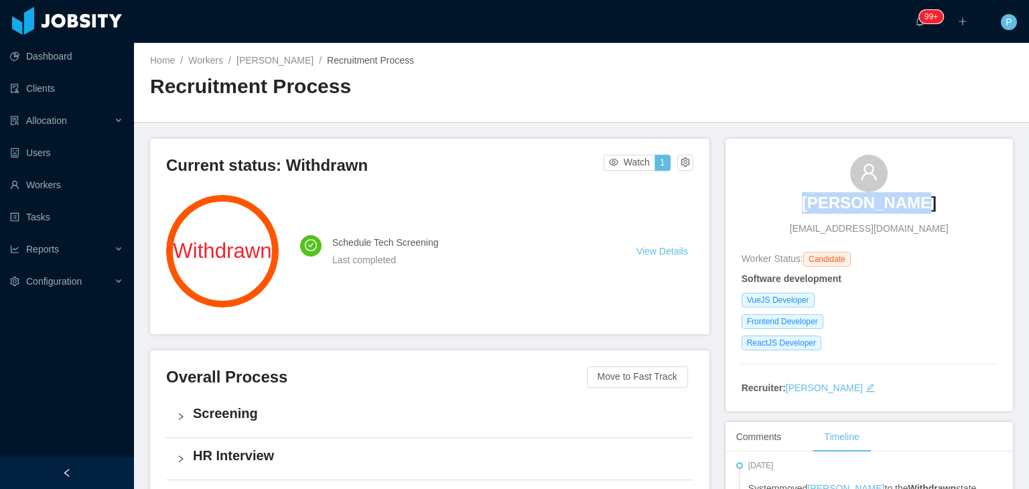
drag, startPoint x: 913, startPoint y: 201, endPoint x: 810, endPoint y: 204, distance: 103.2
click at [810, 204] on div "Bianca Silva biasilvabsi11@gmail.com" at bounding box center [869, 195] width 255 height 81
copy h3 "Bianca Silva"
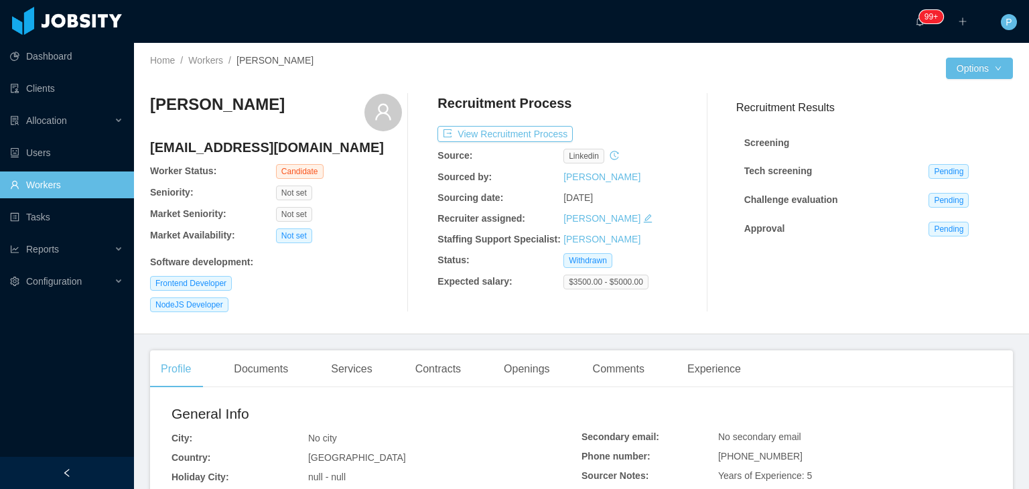
click at [657, 91] on div "EDNILSON AMARAL ednilsonamaral.ti@gmail.com Worker Status: Candidate Seniority:…" at bounding box center [581, 203] width 863 height 240
click at [528, 137] on button "View Recruitment Process" at bounding box center [504, 134] width 135 height 16
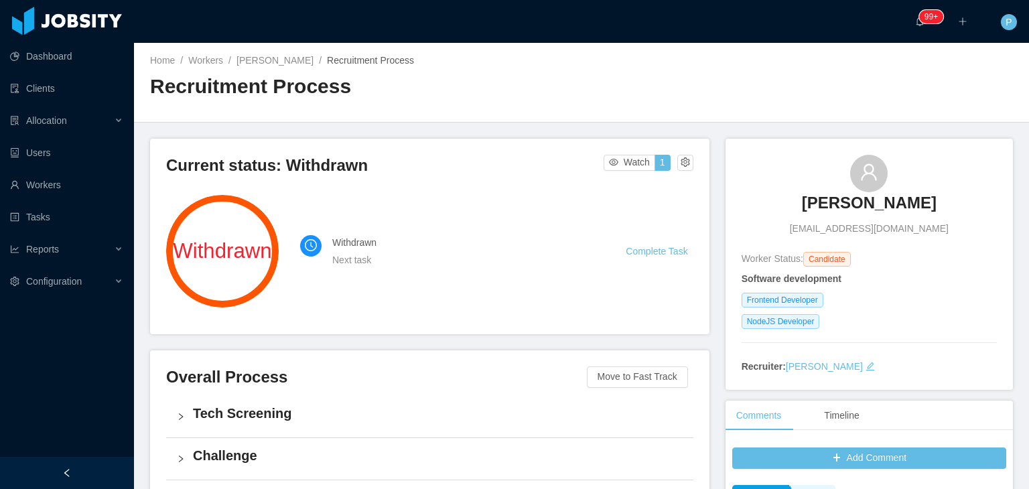
drag, startPoint x: 937, startPoint y: 204, endPoint x: 782, endPoint y: 210, distance: 154.2
click at [782, 210] on div "EDNILSON AMARAL ednilsonamaral.ti@gmail.com" at bounding box center [869, 195] width 255 height 81
copy h3 "EDNILSON AMARAL"
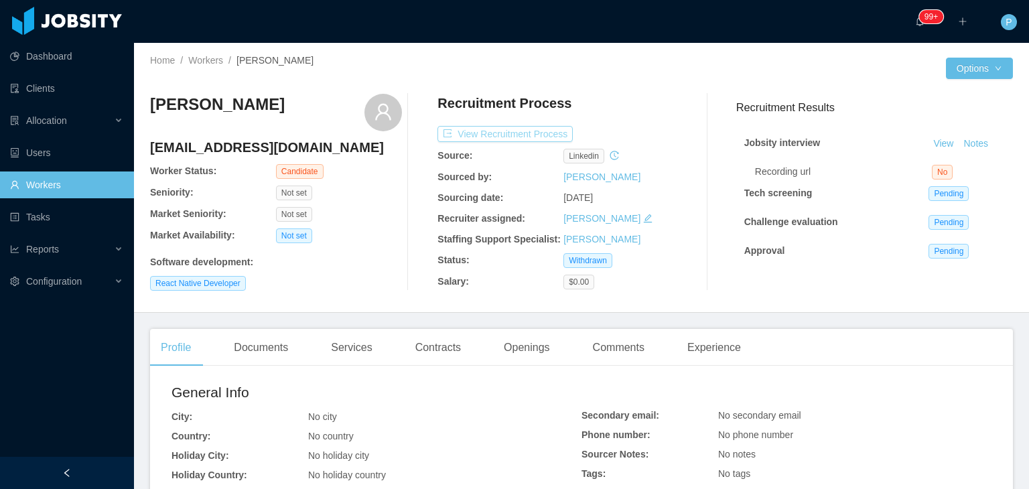
click at [528, 129] on button "View Recruitment Process" at bounding box center [504, 134] width 135 height 16
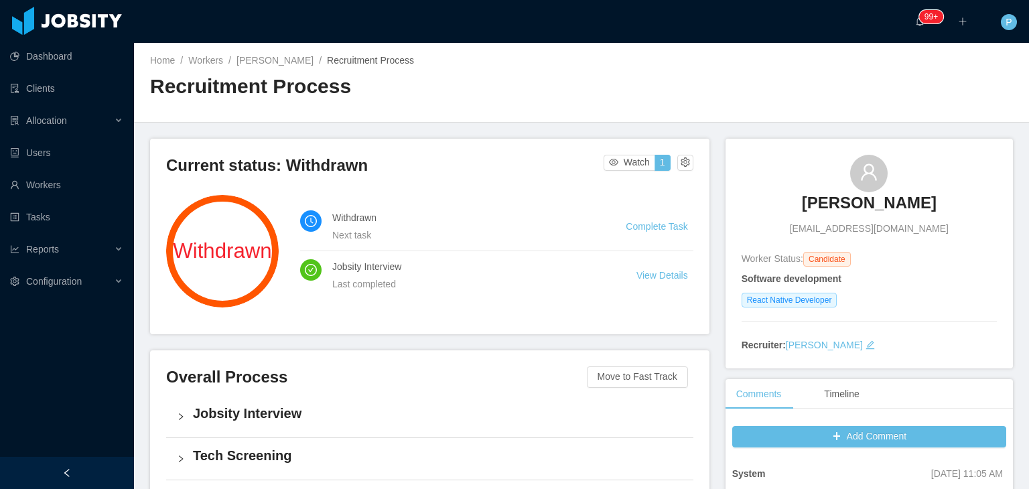
drag, startPoint x: 927, startPoint y: 210, endPoint x: 806, endPoint y: 208, distance: 120.6
click at [806, 208] on div "Samuel Barbosa samuelesdras@yahoo.com.br" at bounding box center [869, 195] width 255 height 81
copy h3 "Samuel Barbosa"
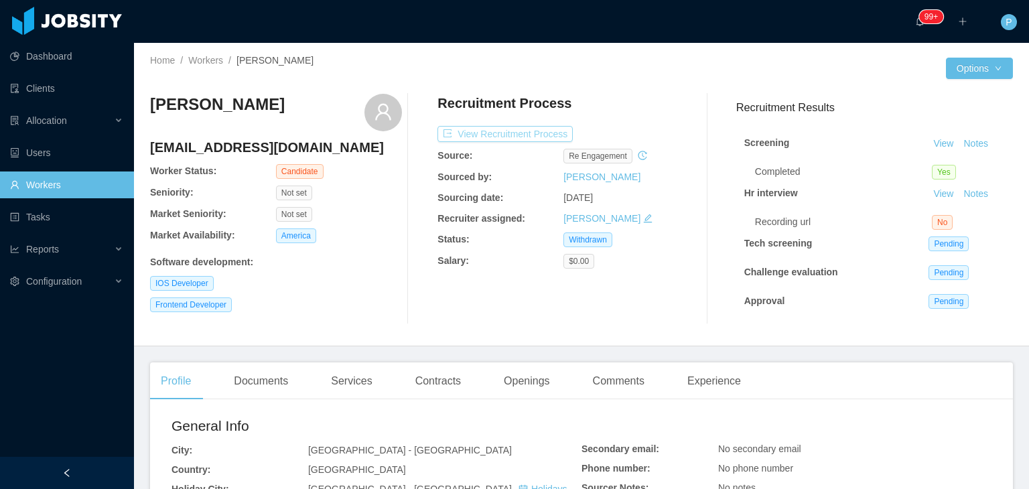
click at [538, 129] on button "View Recruitment Process" at bounding box center [504, 134] width 135 height 16
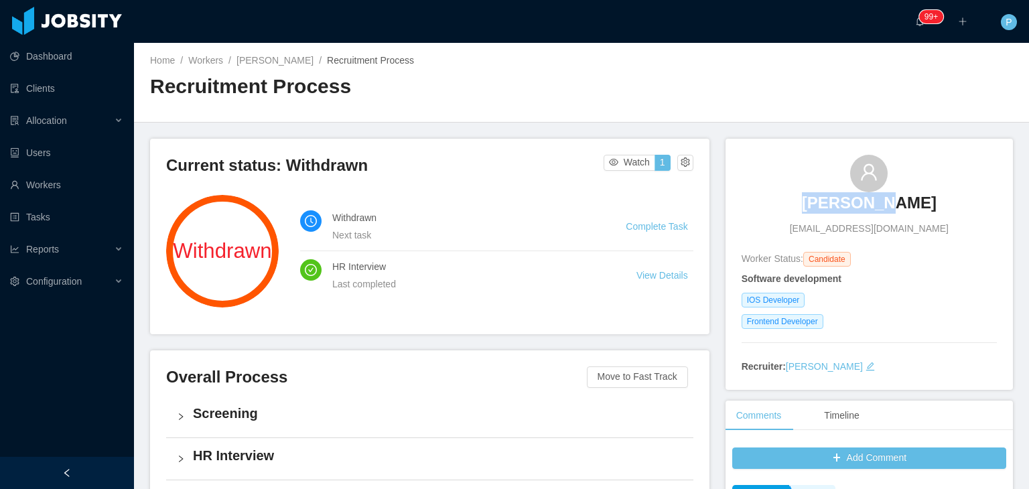
drag, startPoint x: 908, startPoint y: 202, endPoint x: 818, endPoint y: 207, distance: 90.6
click at [818, 207] on div "[PERSON_NAME] [EMAIL_ADDRESS][DOMAIN_NAME]" at bounding box center [869, 195] width 255 height 81
copy h3 "[PERSON_NAME]"
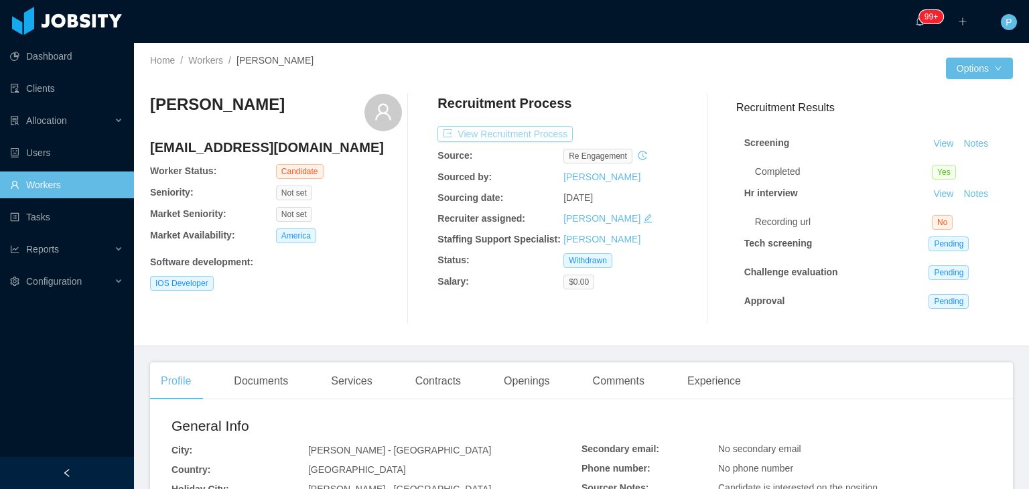
click at [551, 132] on button "View Recruitment Process" at bounding box center [504, 134] width 135 height 16
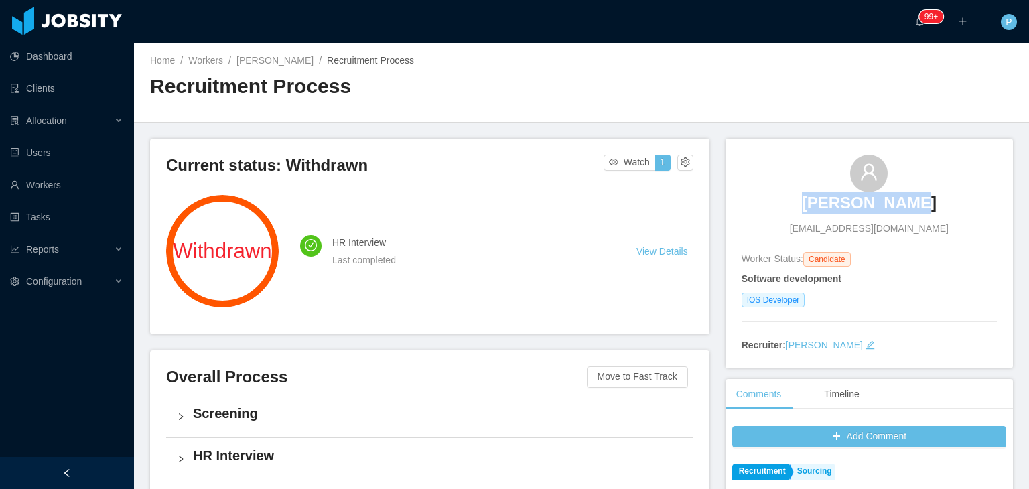
drag, startPoint x: 916, startPoint y: 205, endPoint x: 815, endPoint y: 202, distance: 101.9
click at [815, 202] on div "Caio Berkley caioberkley@gmail.com" at bounding box center [869, 195] width 255 height 81
copy h3 "Caio Berkley"
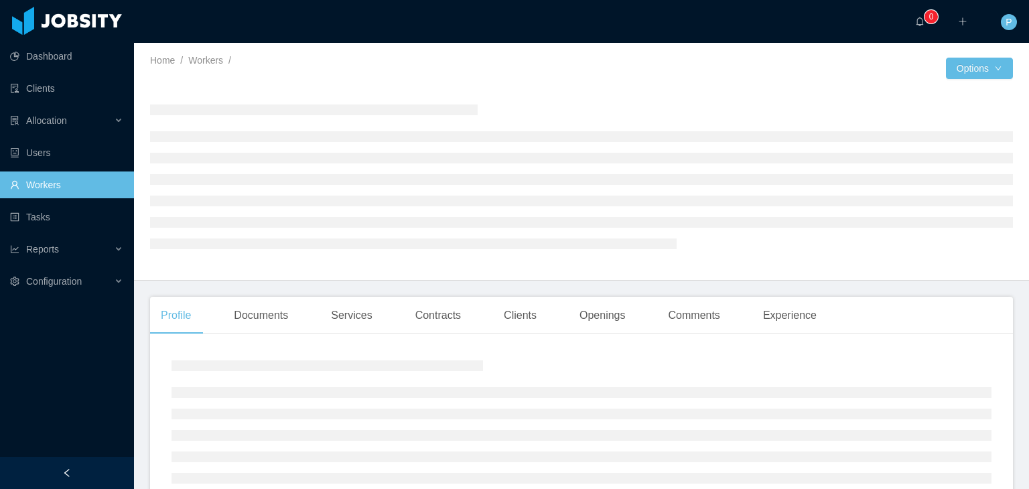
click at [717, 68] on div at bounding box center [763, 68] width 364 height 21
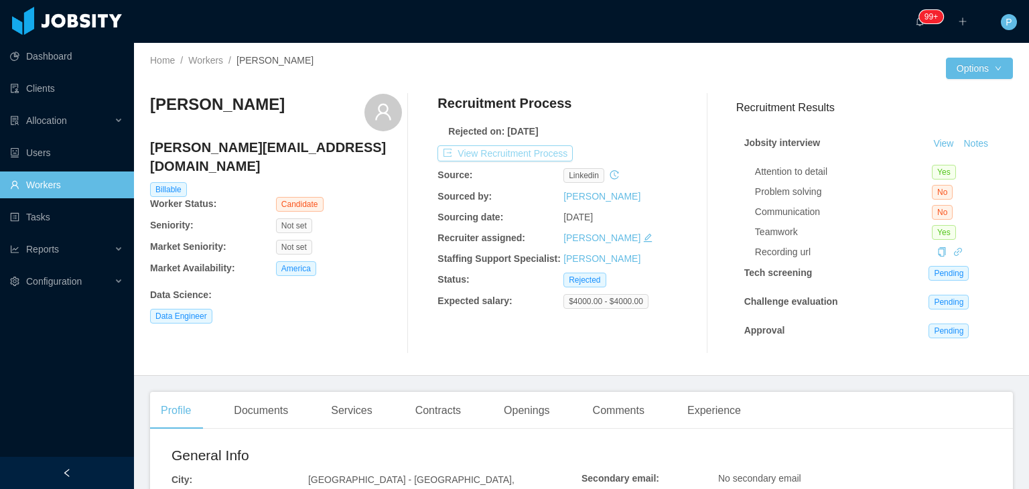
click at [522, 156] on button "View Recruitment Process" at bounding box center [504, 153] width 135 height 16
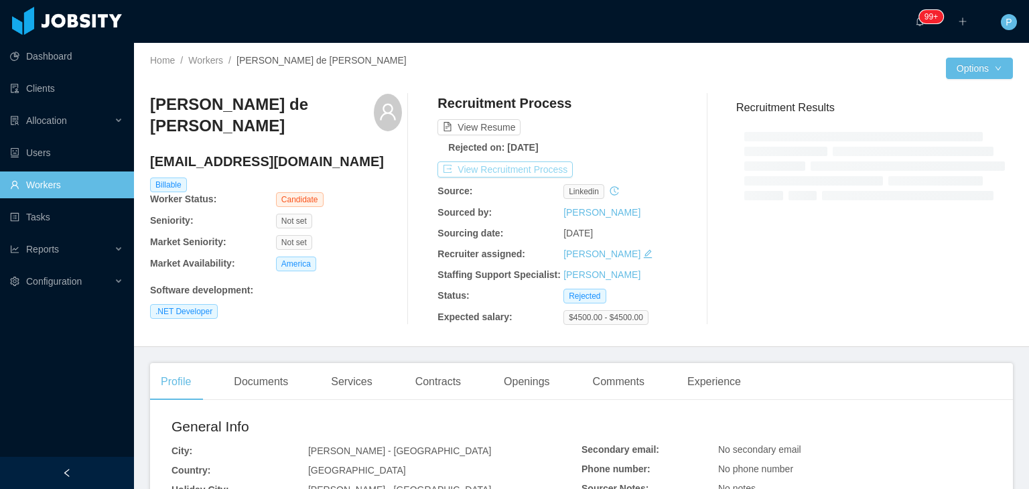
click at [547, 167] on button "View Recruitment Process" at bounding box center [504, 169] width 135 height 16
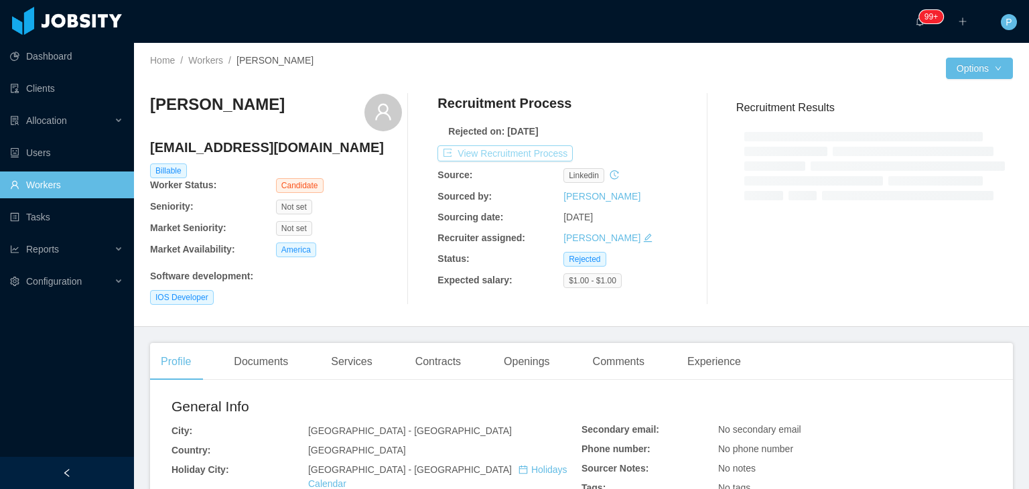
click at [540, 157] on button "View Recruitment Process" at bounding box center [504, 153] width 135 height 16
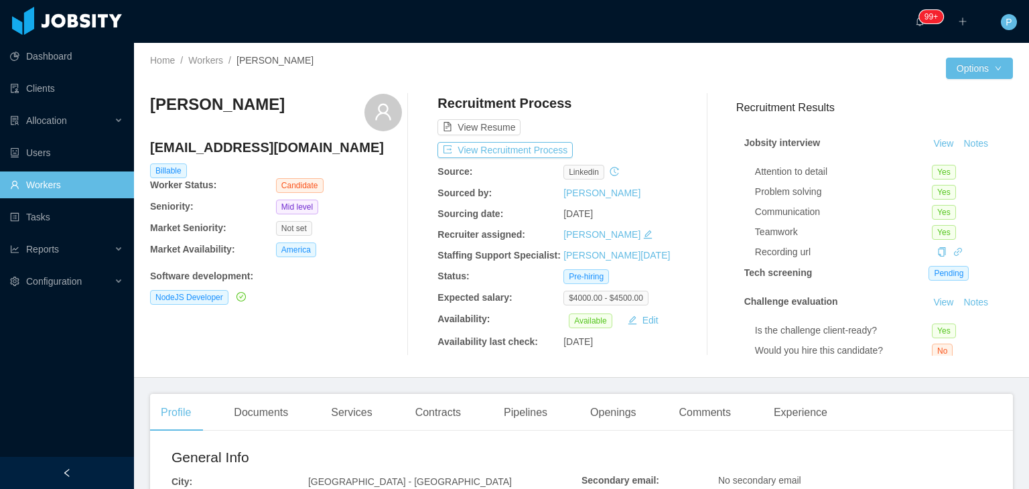
click at [632, 72] on div at bounding box center [763, 68] width 364 height 21
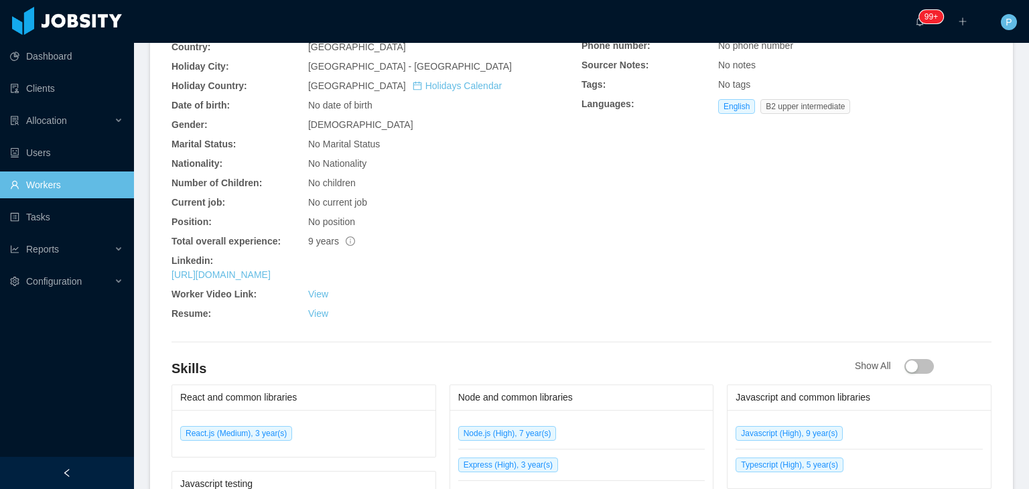
scroll to position [456, 0]
click at [271, 269] on link "https://www.linkedin.com/in/alexisguere" at bounding box center [221, 273] width 99 height 11
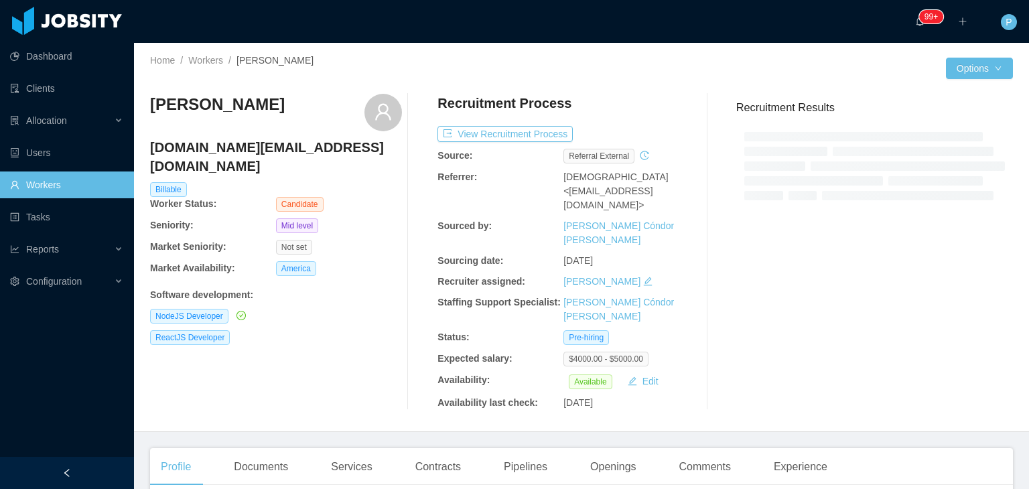
click at [278, 353] on div "[PERSON_NAME] [DOMAIN_NAME][EMAIL_ADDRESS][DOMAIN_NAME] Billable Worker Status:…" at bounding box center [276, 252] width 252 height 316
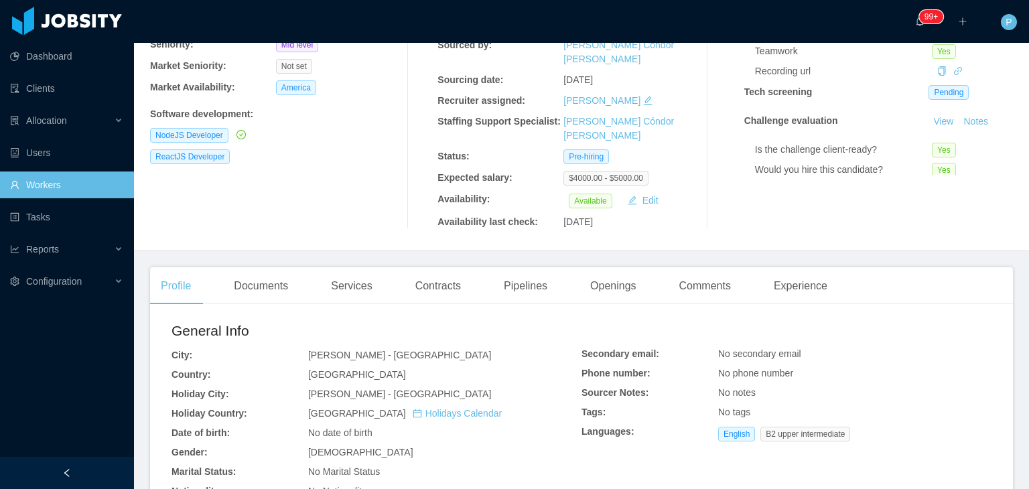
scroll to position [268, 0]
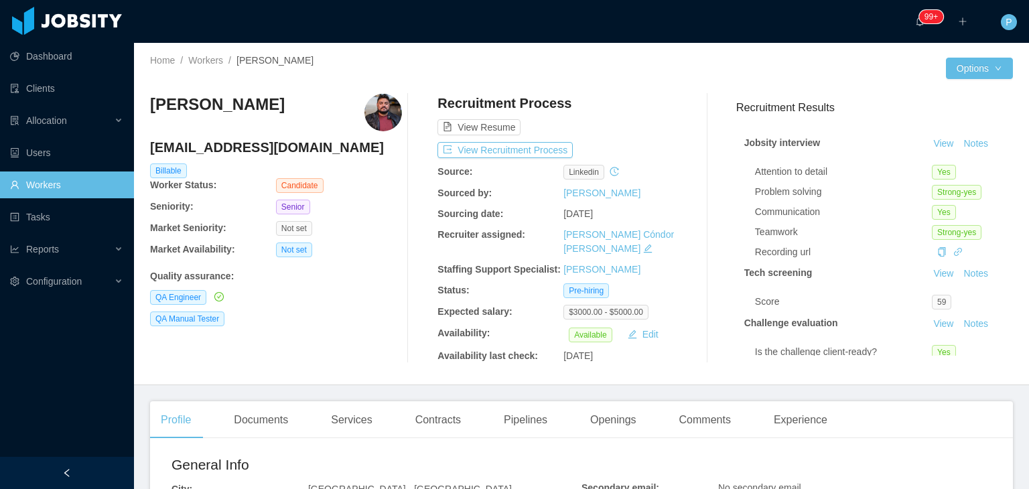
click at [348, 265] on div "Quality assurance :" at bounding box center [276, 273] width 252 height 19
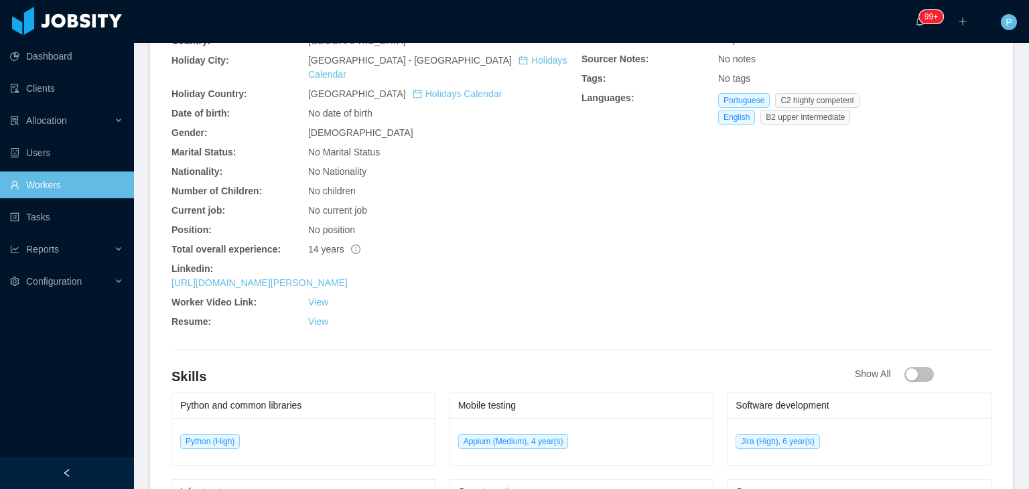
scroll to position [482, 0]
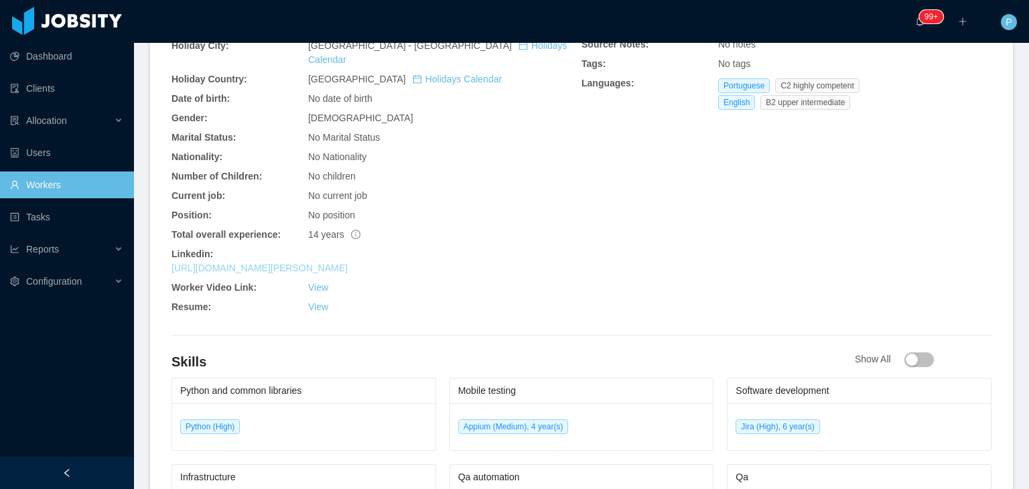
click at [348, 263] on link "https://www.linkedin.com/in/adriano-oliveira-70114963" at bounding box center [260, 268] width 176 height 11
click at [450, 281] on div "View" at bounding box center [444, 288] width 273 height 14
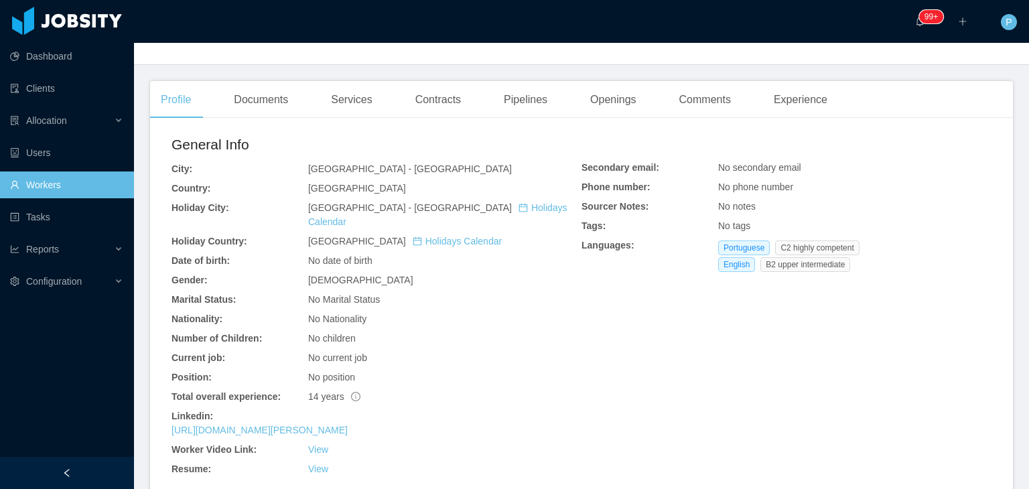
scroll to position [214, 0]
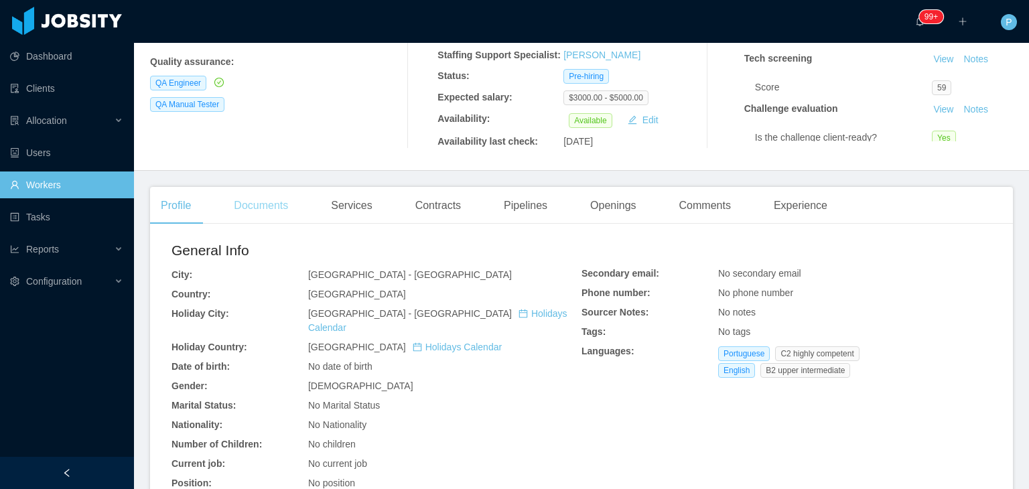
click at [281, 205] on div "Documents" at bounding box center [261, 206] width 76 height 38
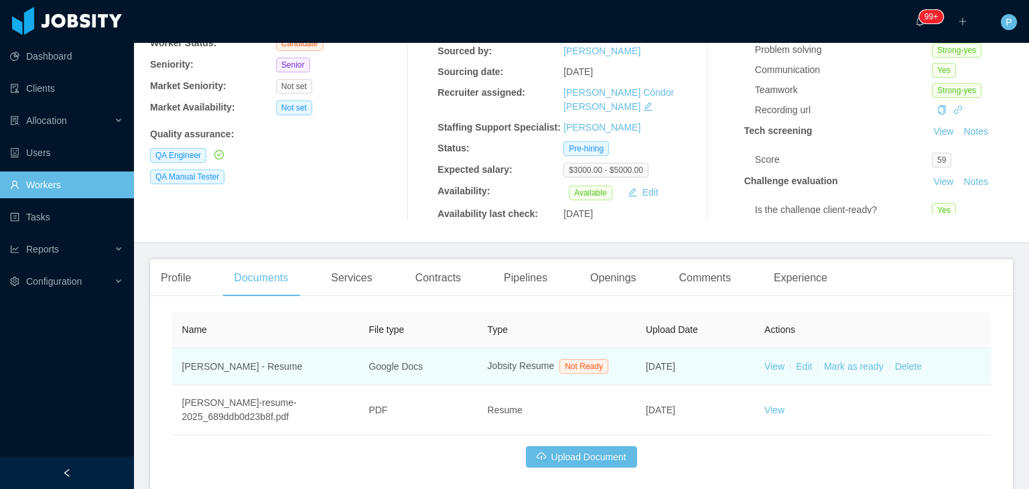
scroll to position [196, 0]
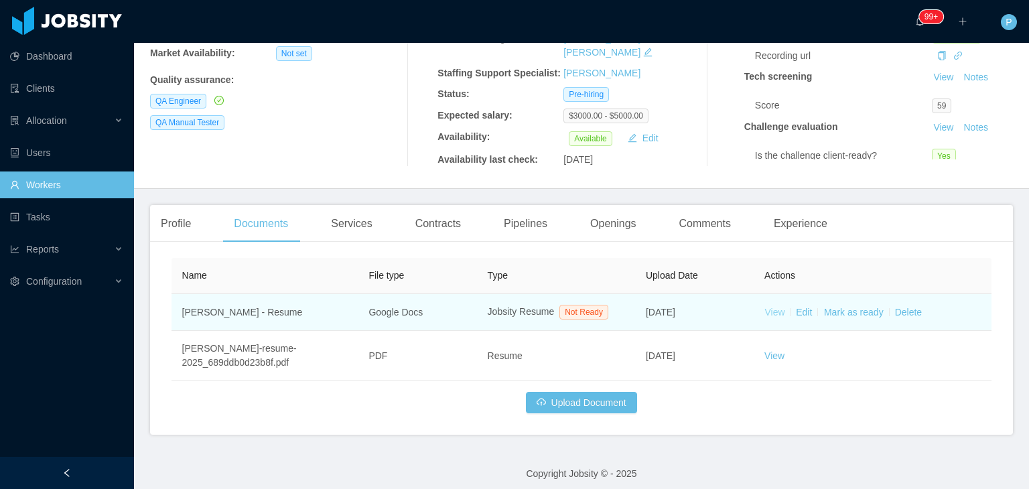
click at [769, 307] on link "View" at bounding box center [775, 312] width 20 height 11
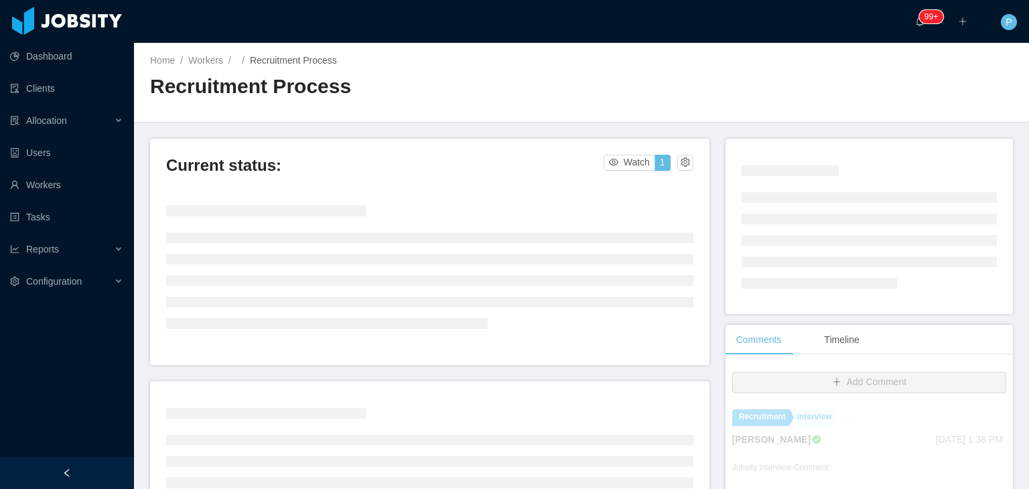
click at [678, 113] on div "Home / Workers / / Recruitment Process / Recruitment Process" at bounding box center [581, 83] width 895 height 80
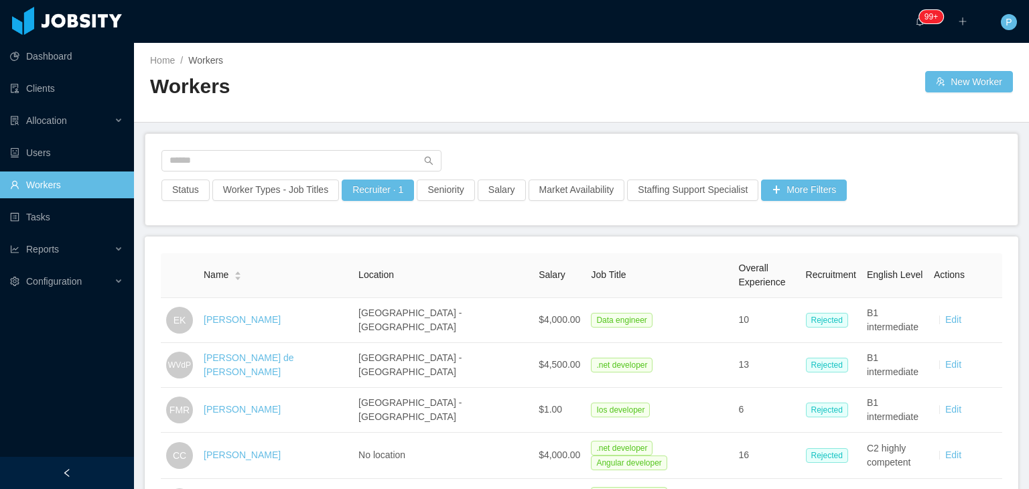
scroll to position [103, 0]
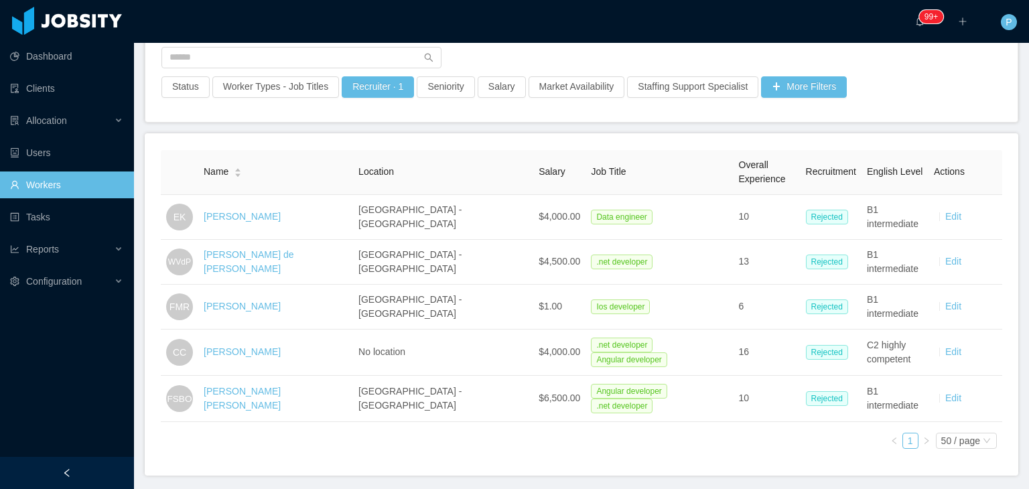
click at [890, 84] on div "Status Worker Types - Job Titles Recruiter · 1 Seniority Salary Market Availabi…" at bounding box center [581, 90] width 843 height 29
click at [791, 88] on button "More Filters" at bounding box center [804, 86] width 86 height 21
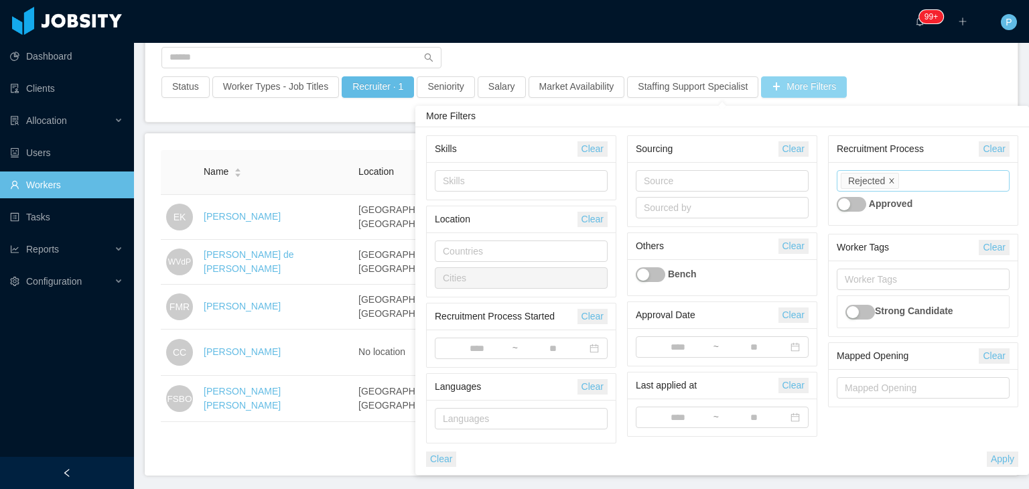
click at [888, 183] on icon "icon: close" at bounding box center [891, 181] width 7 height 7
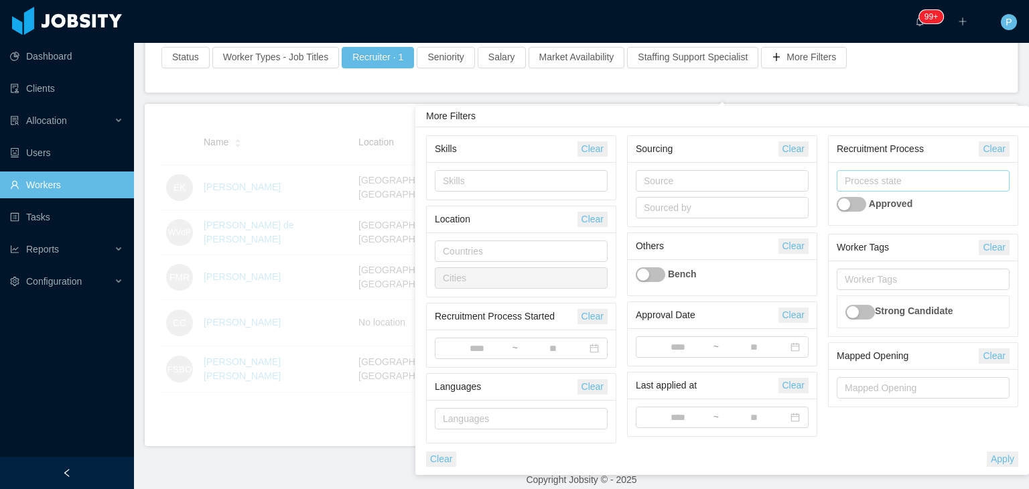
click at [880, 70] on div "Status Worker Types - Job Titles Recruiter · 1 Seniority Salary Market Availabi…" at bounding box center [581, 62] width 872 height 62
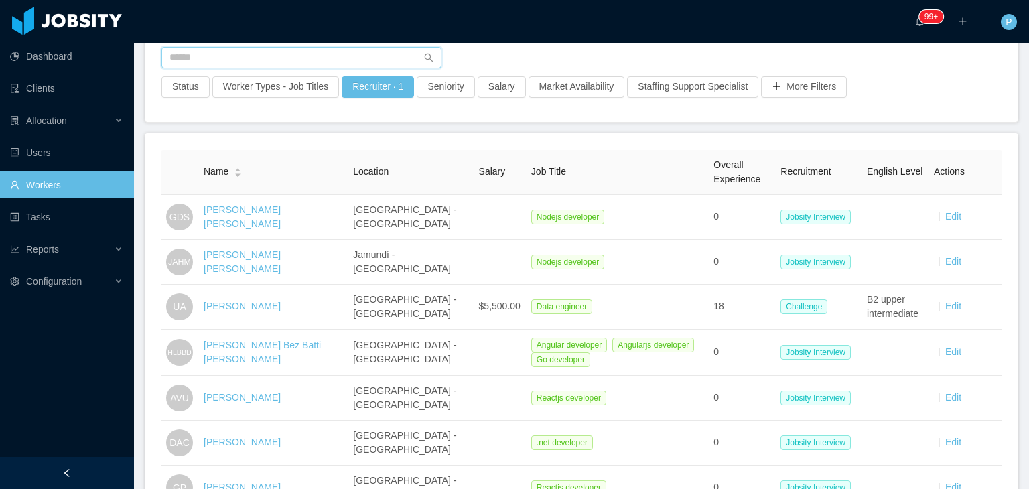
click at [358, 51] on input "text" at bounding box center [301, 57] width 280 height 21
paste input "**********"
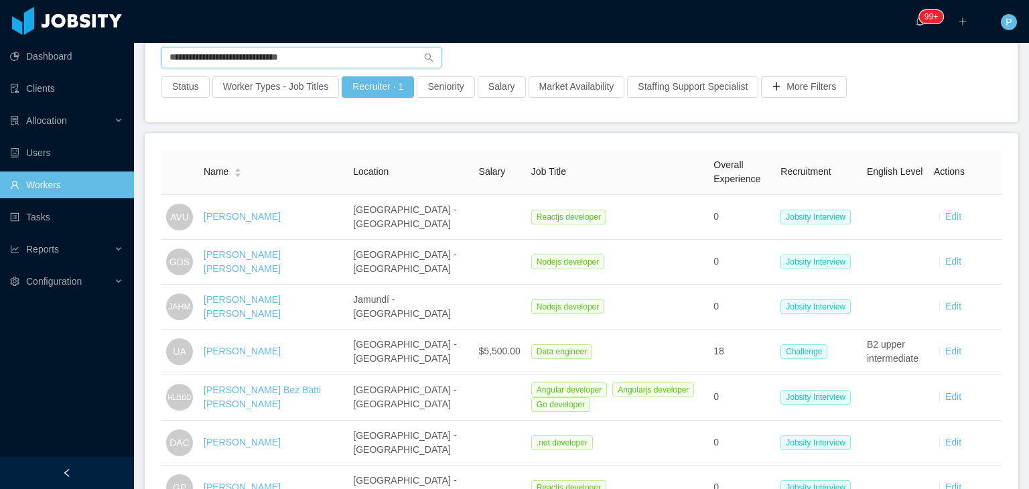
drag, startPoint x: 356, startPoint y: 54, endPoint x: 150, endPoint y: 58, distance: 206.4
click at [150, 58] on div "**********" at bounding box center [581, 76] width 872 height 91
paste input "text"
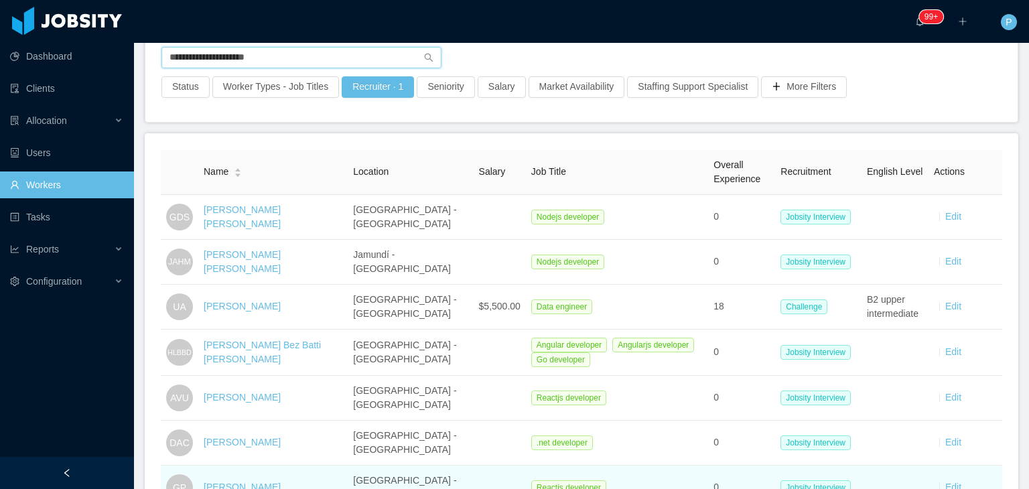
type input "**********"
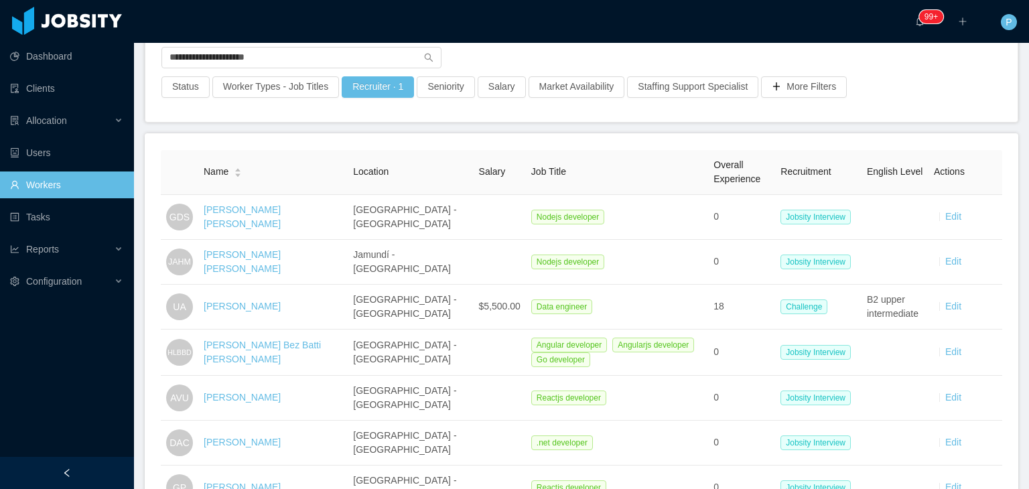
click at [703, 50] on div "**********" at bounding box center [581, 61] width 840 height 29
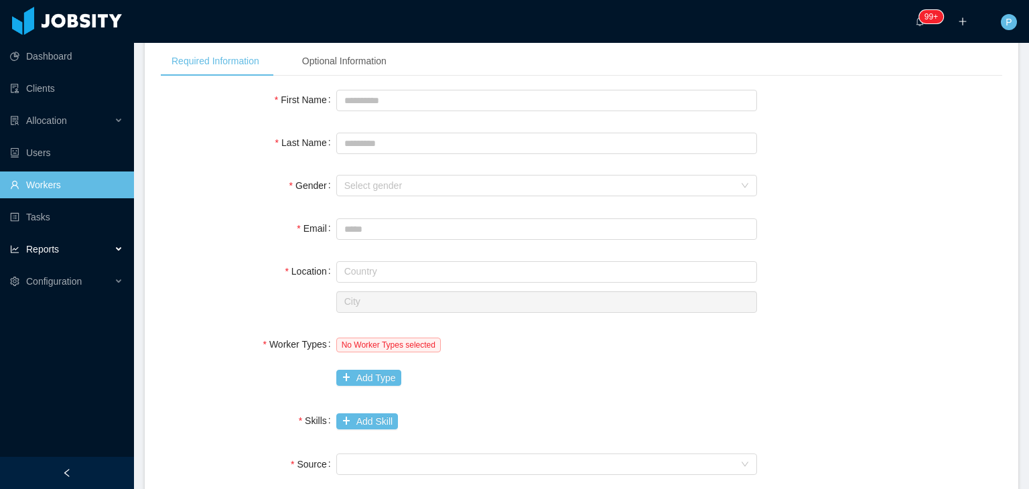
click at [54, 245] on span "Reports" at bounding box center [42, 249] width 33 height 11
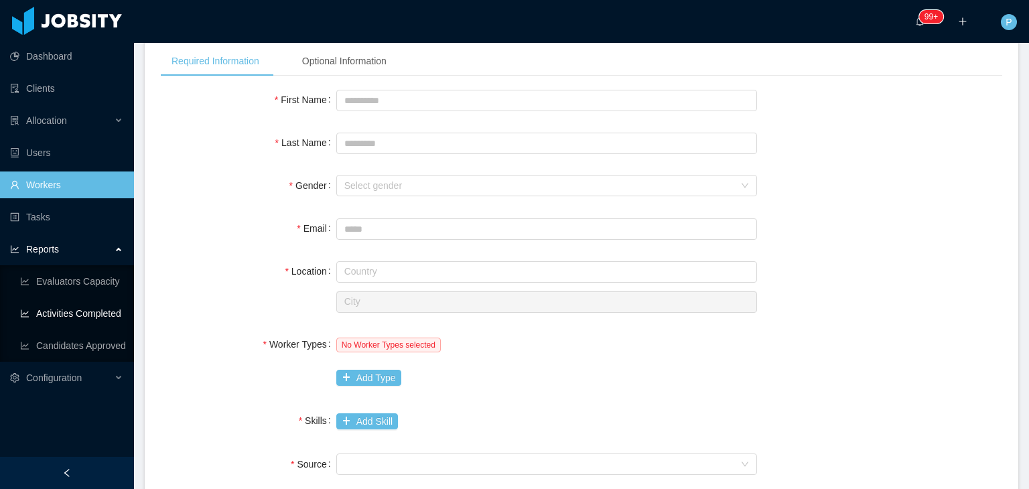
click at [72, 302] on link "Activities Completed" at bounding box center [71, 313] width 103 height 27
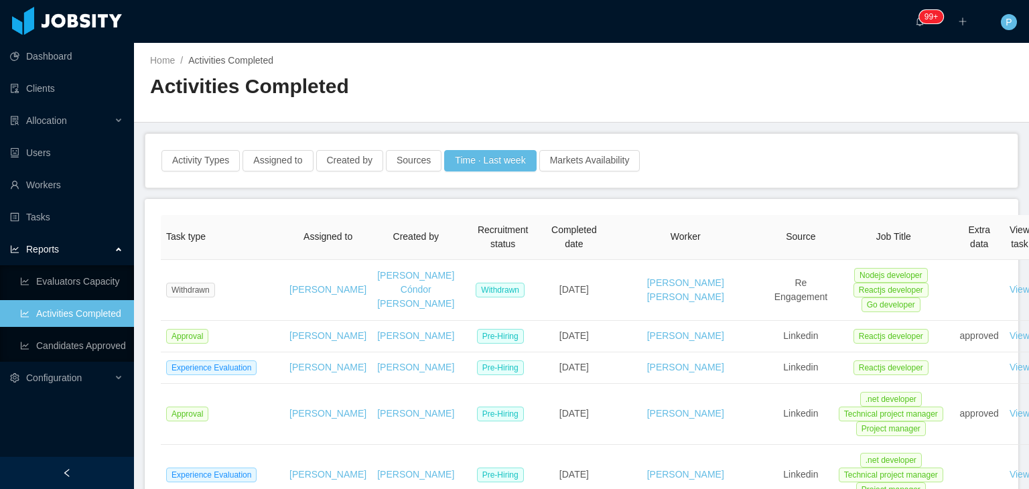
click at [493, 148] on div "Activity Types Assigned to Created by Sources Time · Last week Markets Availabi…" at bounding box center [581, 161] width 872 height 54
click at [496, 157] on button "Time · Last week" at bounding box center [490, 160] width 92 height 21
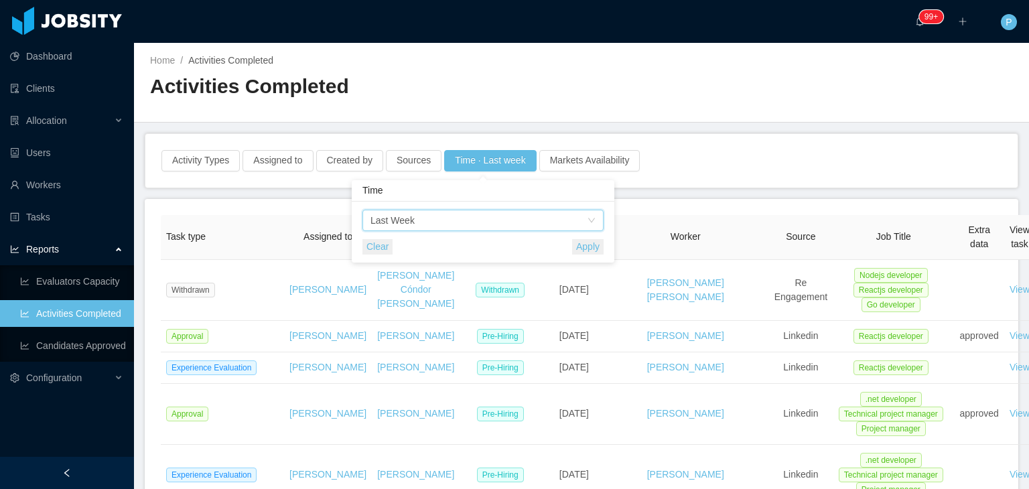
click at [498, 216] on div "Time Last Week" at bounding box center [478, 220] width 216 height 20
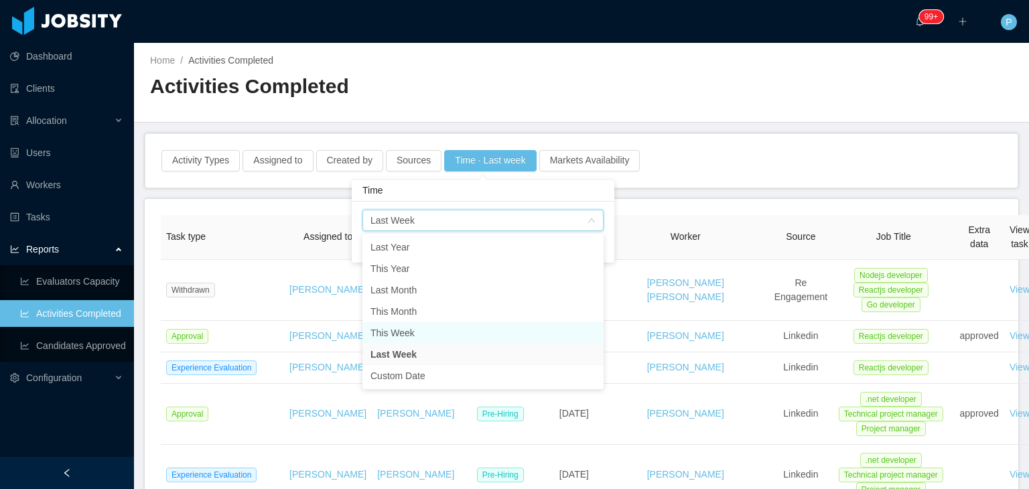
click at [409, 328] on li "This Week" at bounding box center [482, 332] width 241 height 21
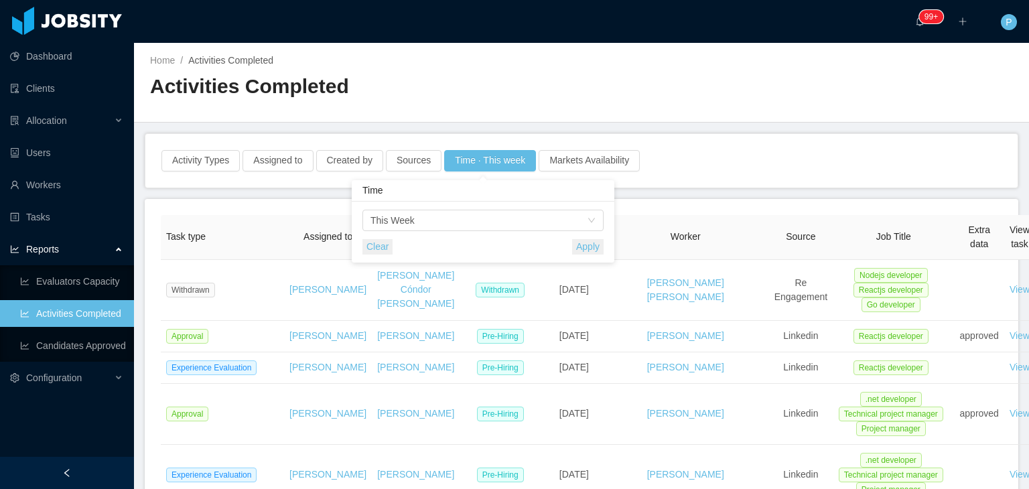
click at [586, 241] on button "Apply" at bounding box center [587, 246] width 31 height 15
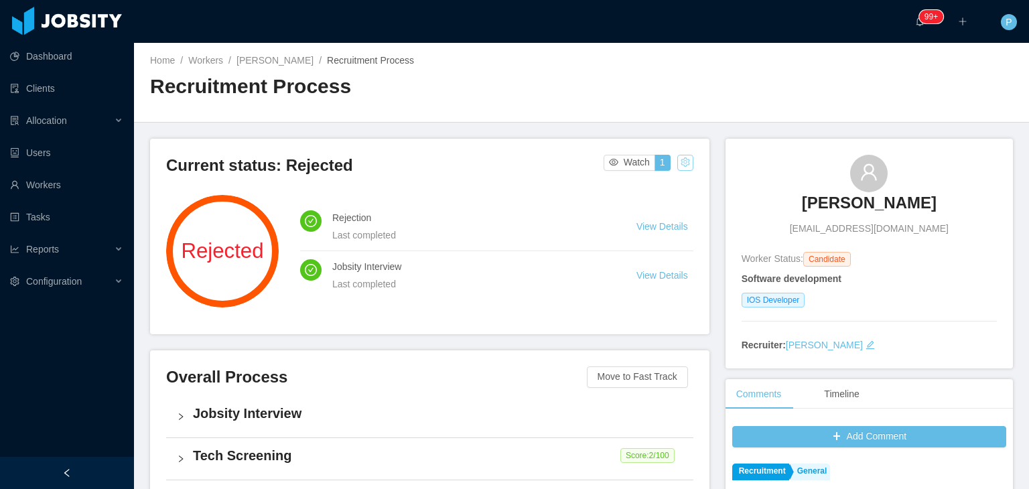
click at [679, 164] on button "button" at bounding box center [685, 163] width 16 height 16
click at [663, 212] on li "Change status" at bounding box center [650, 204] width 76 height 21
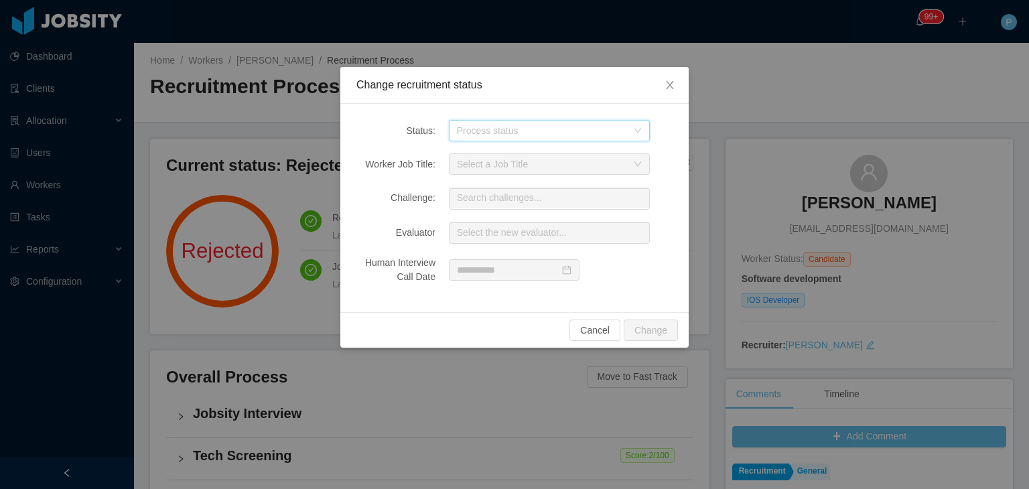
click at [638, 133] on icon "icon: down" at bounding box center [638, 131] width 8 height 8
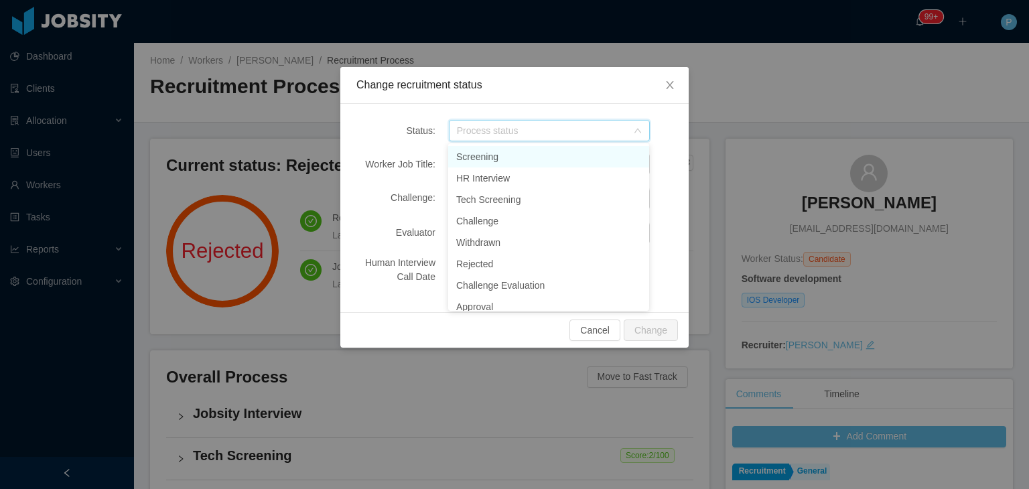
scroll to position [159, 0]
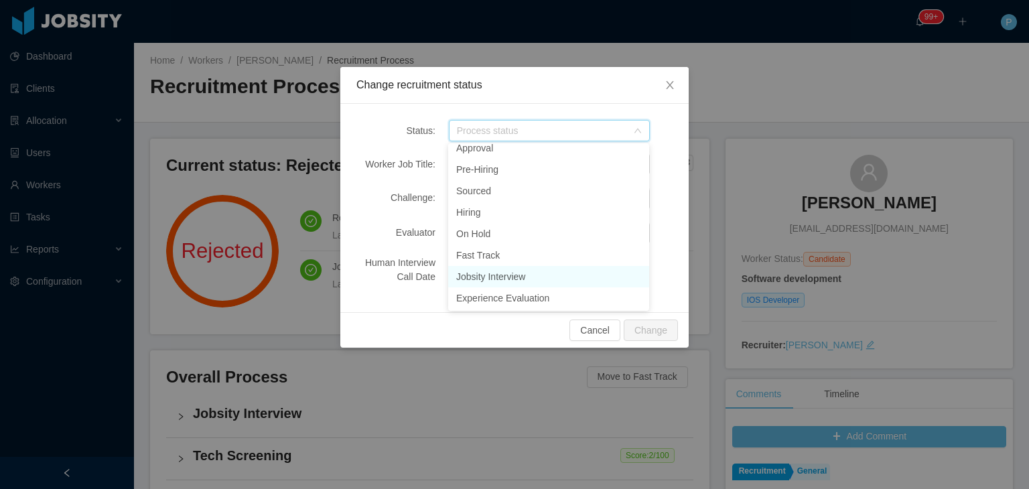
click at [563, 274] on li "Jobsity Interview" at bounding box center [548, 276] width 201 height 21
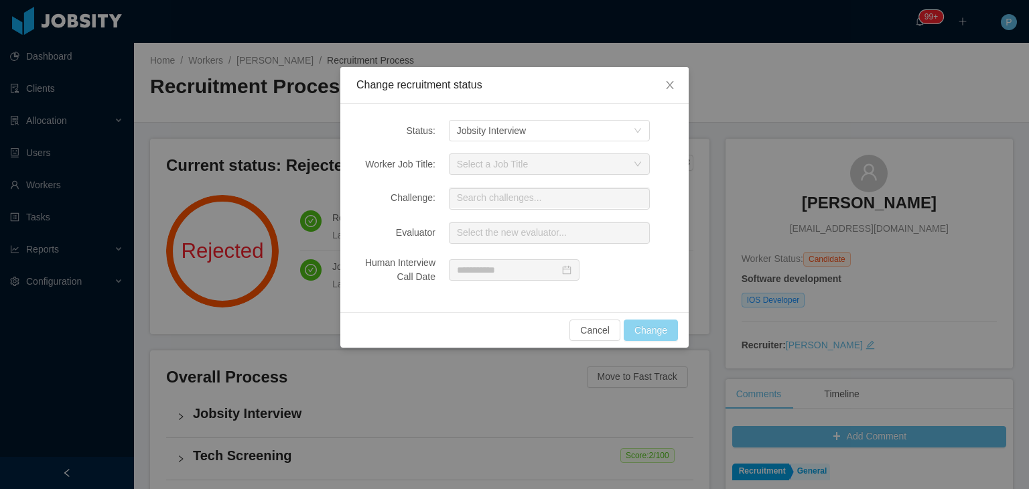
click at [634, 333] on button "Change" at bounding box center [651, 330] width 54 height 21
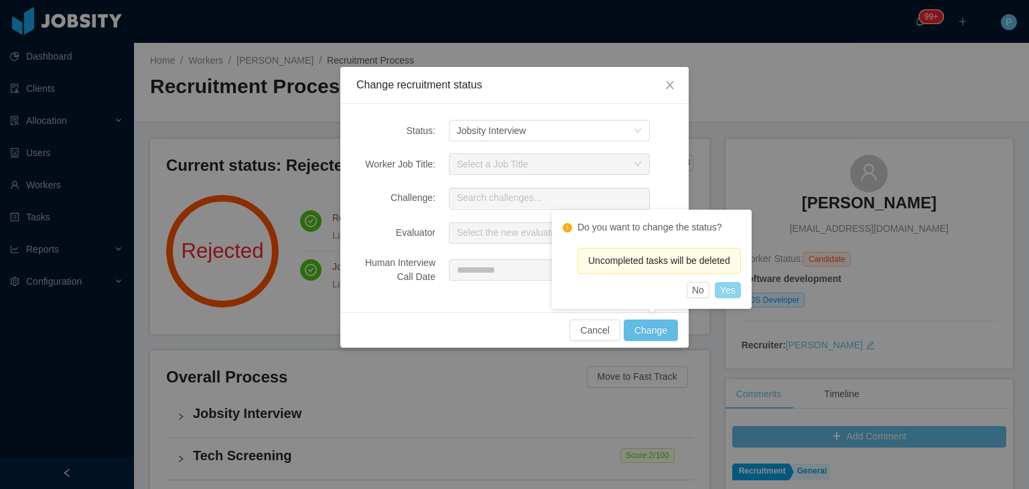
click at [727, 288] on button "Yes" at bounding box center [728, 290] width 26 height 16
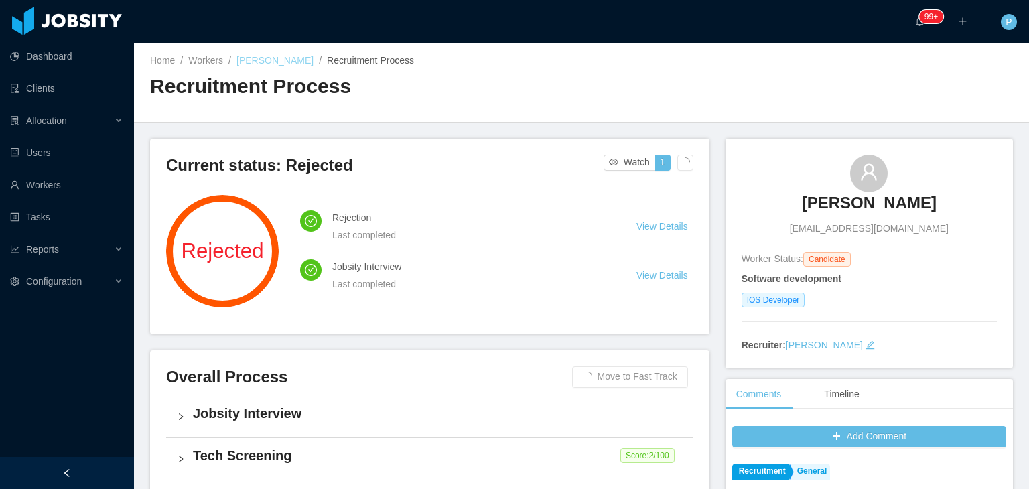
click at [314, 66] on link "[PERSON_NAME]" at bounding box center [274, 60] width 77 height 11
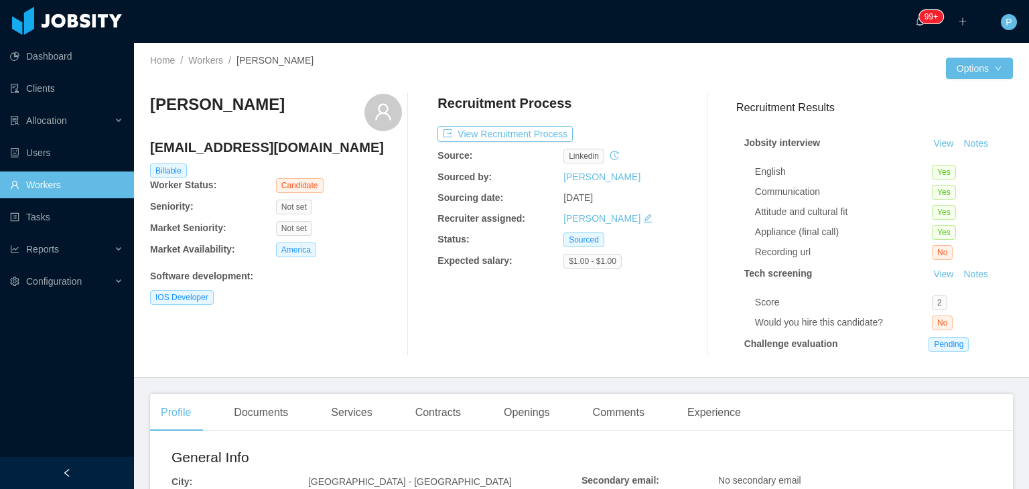
click at [659, 415] on div "Profile Documents Services Contracts Openings Comments Experience" at bounding box center [451, 413] width 602 height 38
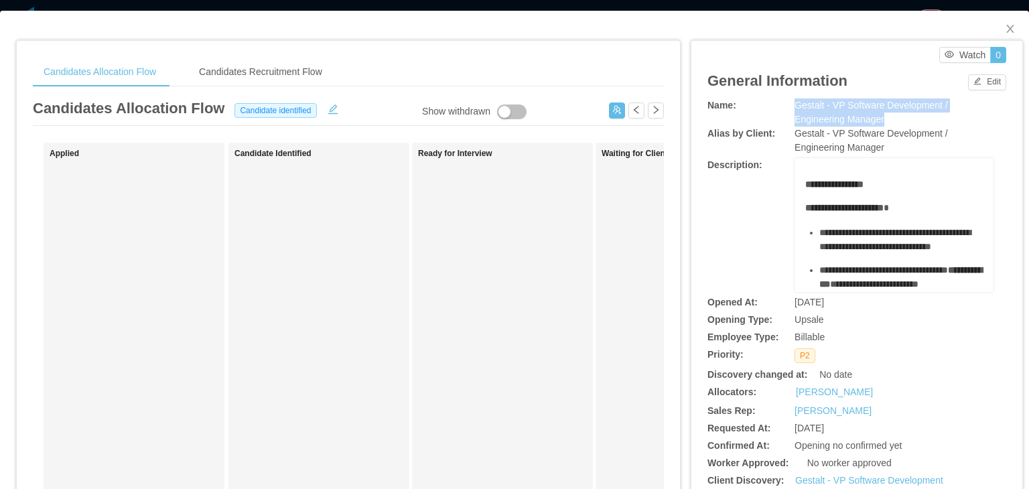
drag, startPoint x: 882, startPoint y: 120, endPoint x: 788, endPoint y: 111, distance: 94.3
click at [795, 111] on div "Gestalt - VP Software Development / Engineering Manager" at bounding box center [894, 112] width 199 height 28
copy span "Gestalt - VP Software Development / Engineering Manager"
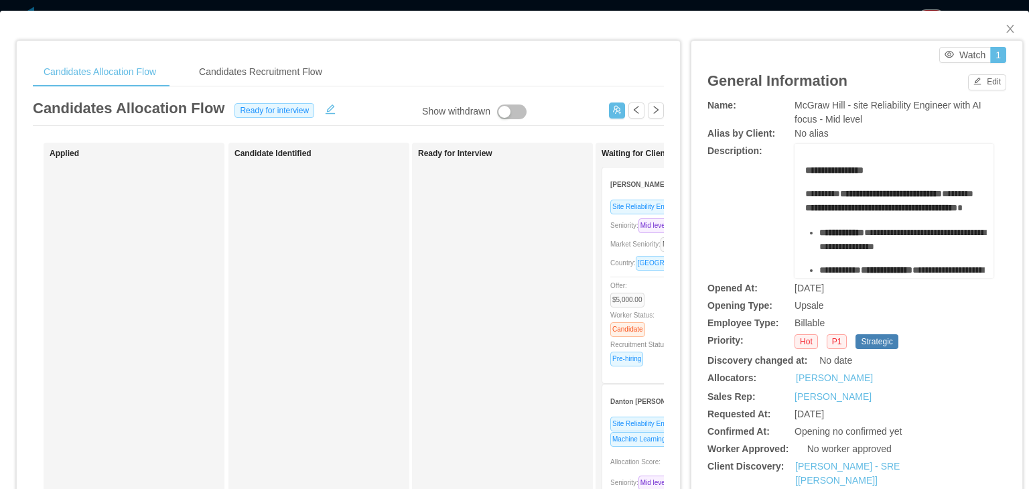
click at [573, 29] on div "Candidates Allocation Flow Candidates Recruitment Flow Candidates Allocation Fl…" at bounding box center [348, 429] width 665 height 804
click at [301, 62] on div "Candidates Recruitment Flow" at bounding box center [260, 72] width 145 height 30
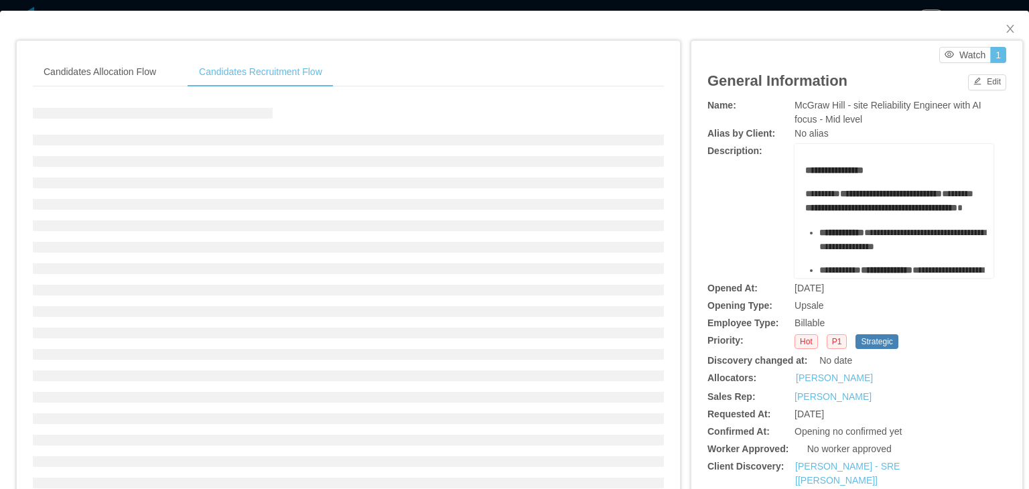
click at [386, 39] on div "Candidates Allocation Flow Candidates Recruitment Flow Candidates Allocation Fl…" at bounding box center [348, 356] width 665 height 659
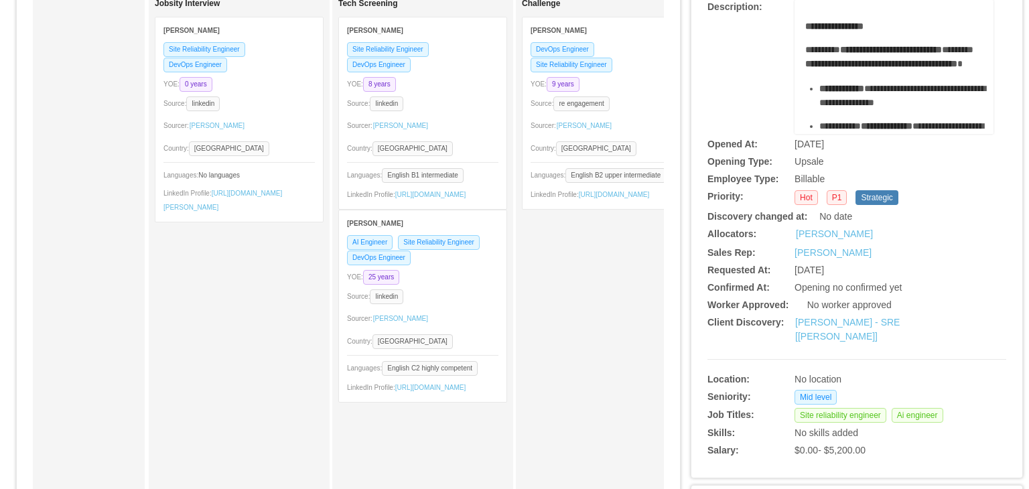
scroll to position [136, 0]
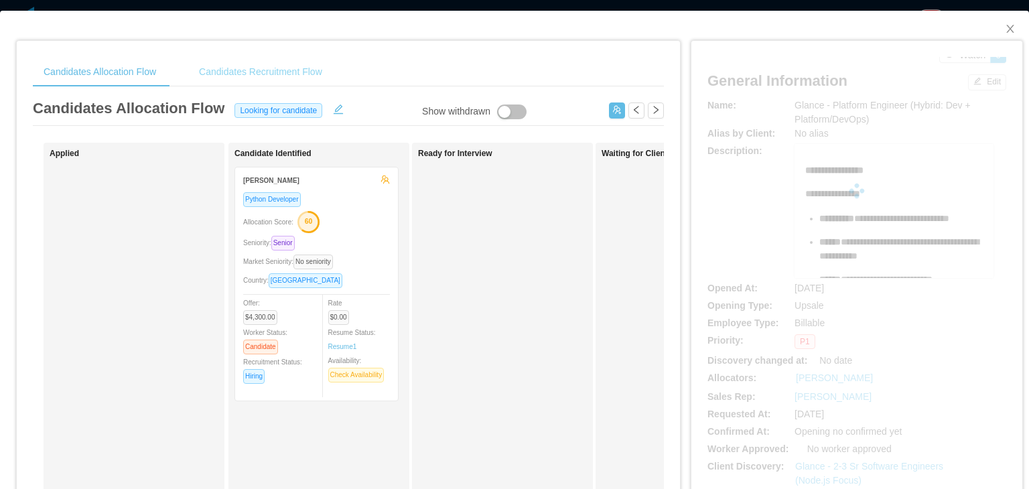
click at [293, 72] on div "Candidates Recruitment Flow" at bounding box center [260, 72] width 145 height 30
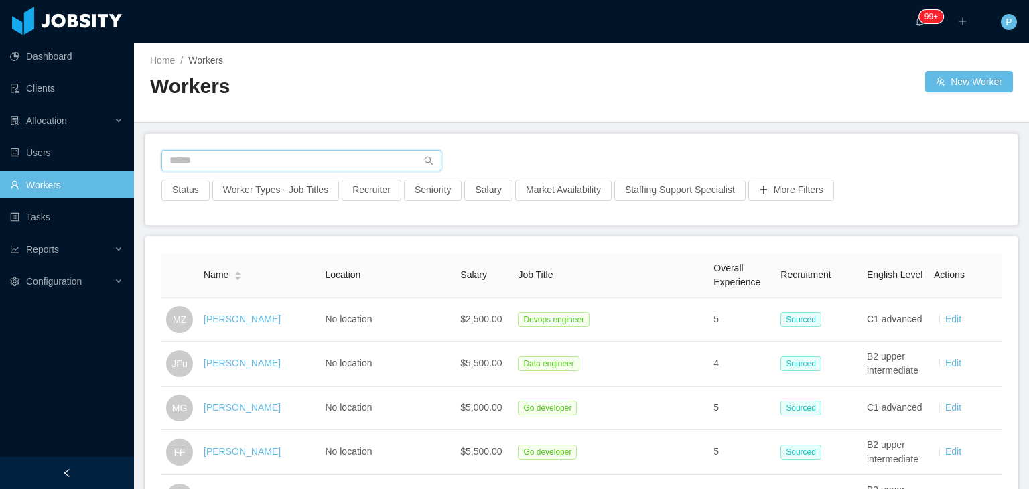
click at [362, 159] on input "text" at bounding box center [301, 160] width 280 height 21
paste input "**********"
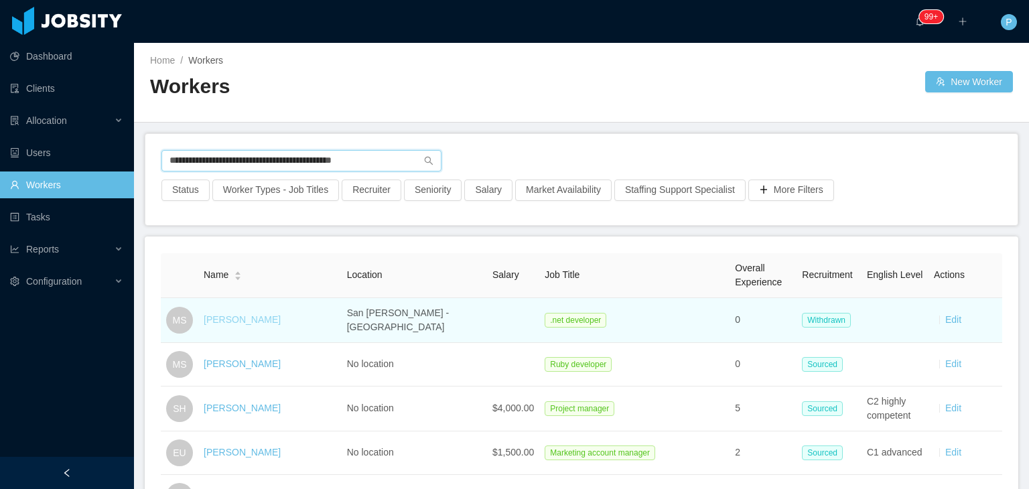
type input "**********"
click at [224, 314] on link "[PERSON_NAME]" at bounding box center [242, 319] width 77 height 11
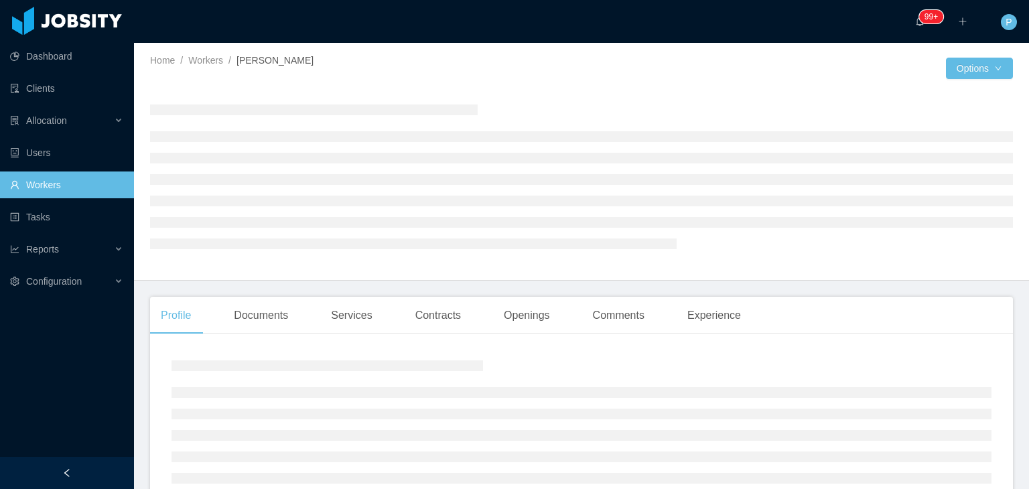
click at [611, 113] on div at bounding box center [581, 176] width 863 height 165
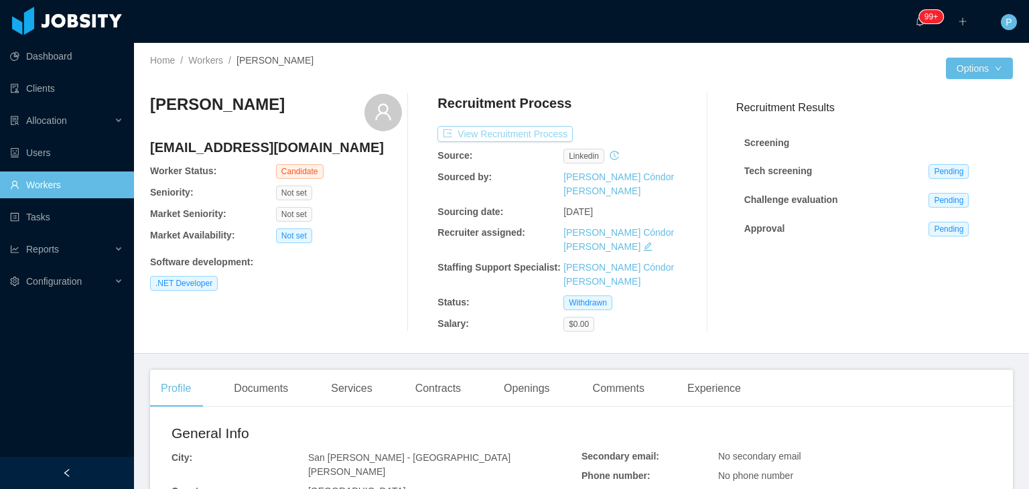
click at [560, 133] on button "View Recruitment Process" at bounding box center [504, 134] width 135 height 16
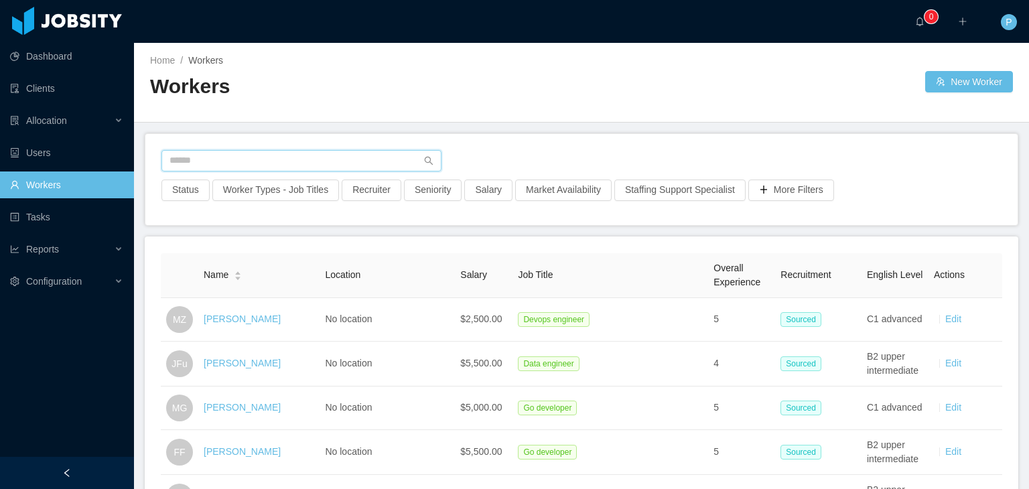
click at [249, 159] on input "text" at bounding box center [301, 160] width 280 height 21
paste input "**********"
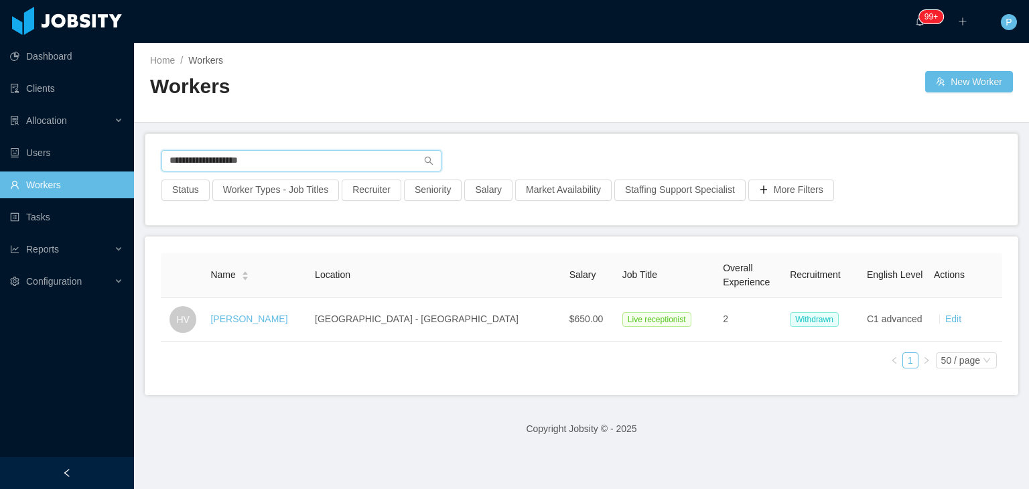
type input "**********"
click at [689, 64] on div "Home / Workers / Workers New Worker" at bounding box center [581, 83] width 895 height 80
click at [669, 95] on div "Home / Workers / Workers New Worker" at bounding box center [581, 83] width 895 height 80
